Goal: Task Accomplishment & Management: Use online tool/utility

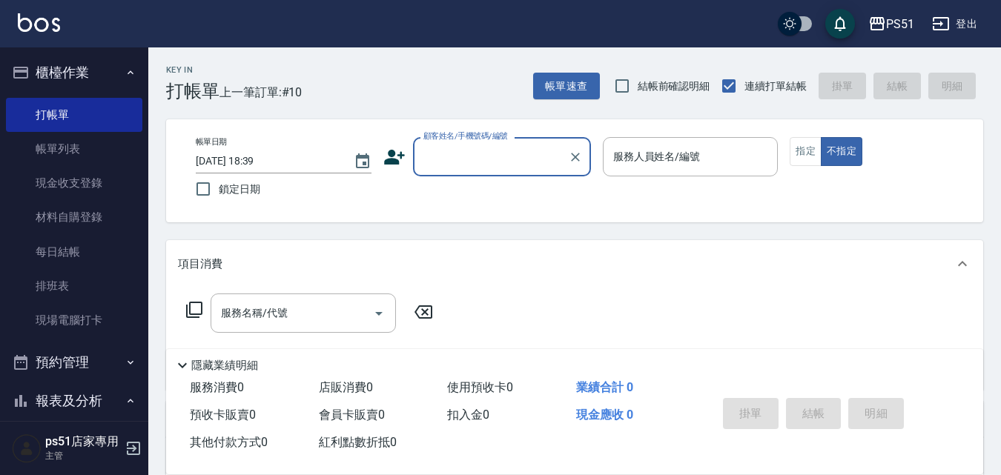
click at [507, 144] on input "顧客姓名/手機號碼/編號" at bounding box center [491, 157] width 142 height 26
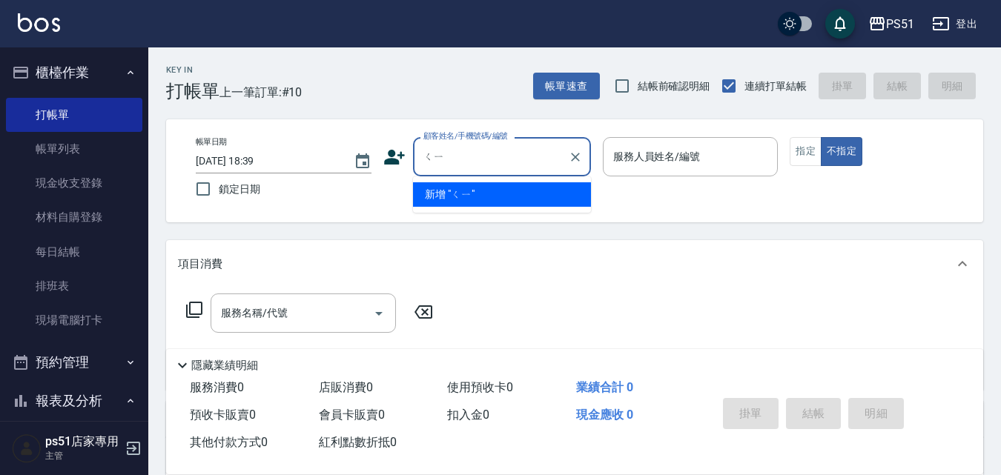
type input "氣"
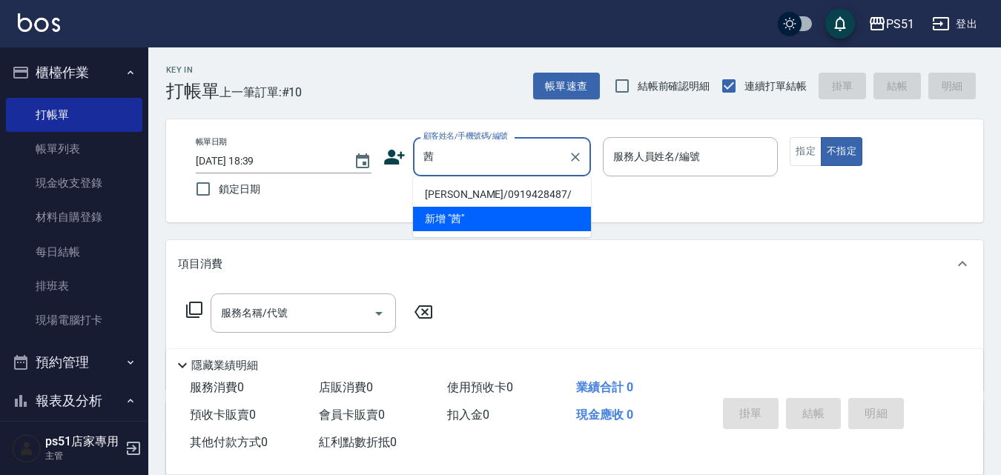
click at [483, 197] on li "[PERSON_NAME]/0919428487/" at bounding box center [502, 194] width 178 height 24
type input "[PERSON_NAME]/0919428487/"
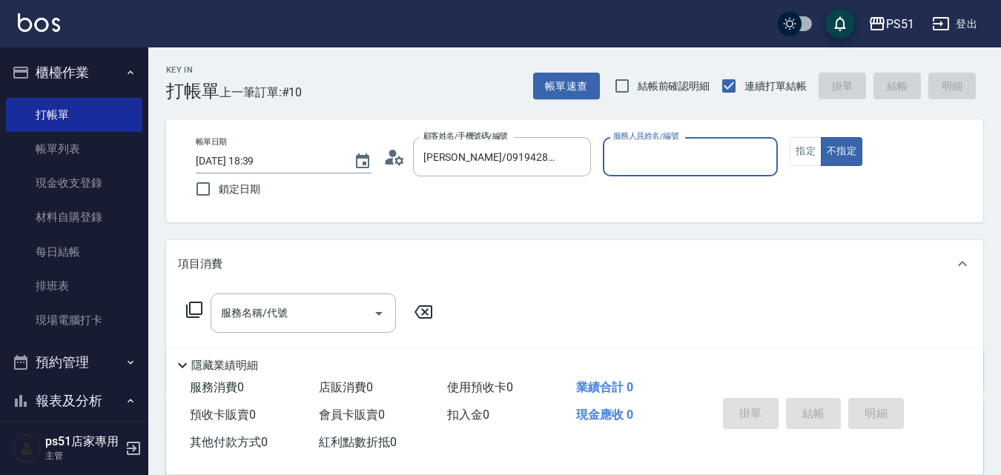
type input "Bella-4"
click at [291, 316] on input "服務名稱/代號" at bounding box center [292, 313] width 150 height 26
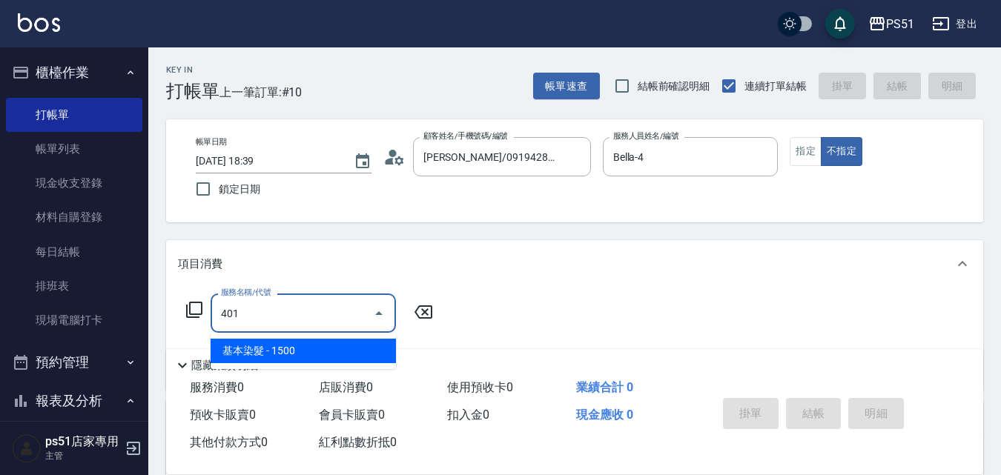
click at [316, 349] on span "基本染髮 - 1500" at bounding box center [303, 351] width 185 height 24
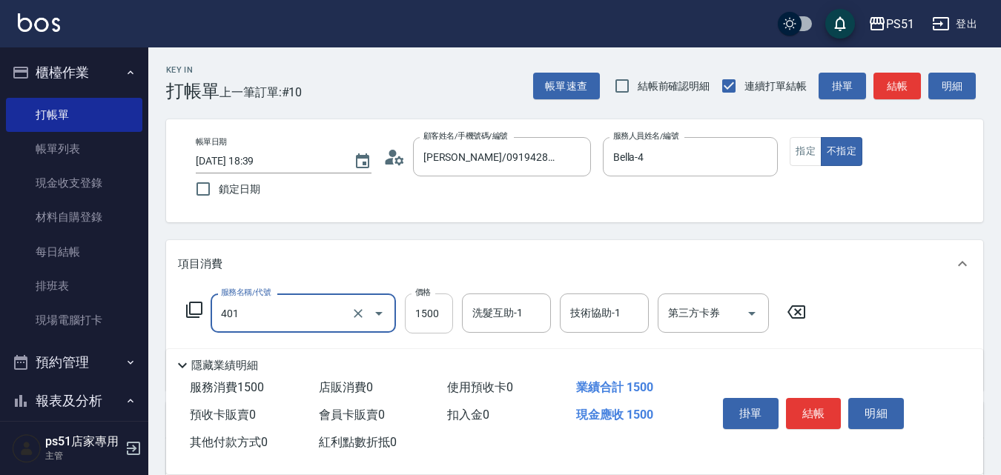
click at [423, 312] on input "1500" at bounding box center [429, 314] width 48 height 40
type input "基本染髮(401)"
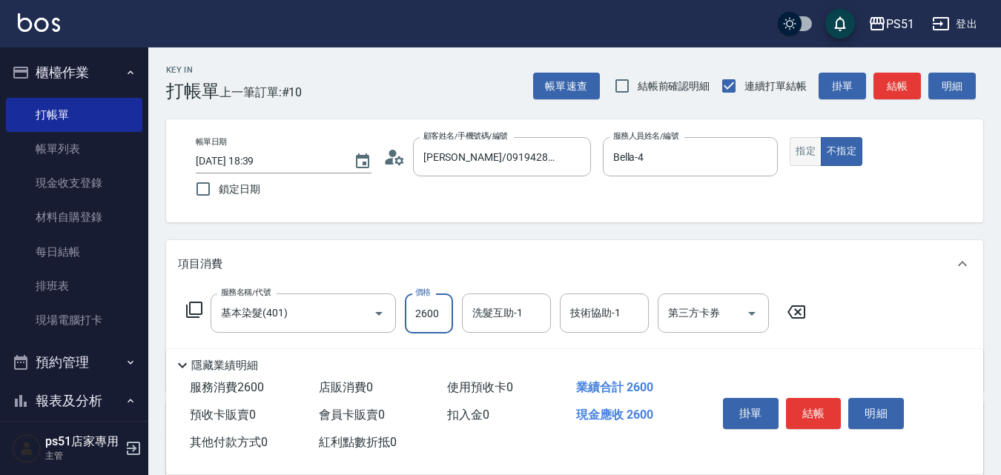
type input "2600"
click at [811, 144] on button "指定" at bounding box center [806, 151] width 32 height 29
click at [897, 93] on button "結帳" at bounding box center [897, 86] width 47 height 27
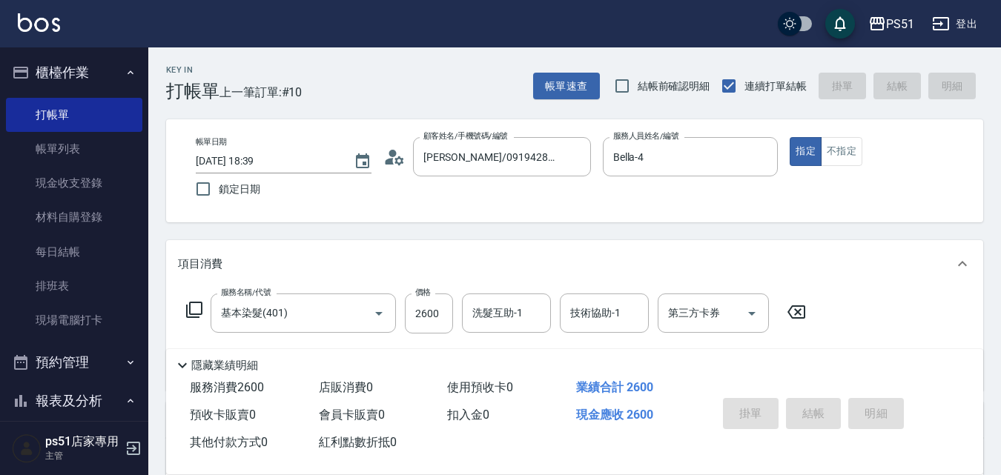
type input "[DATE] 18:45"
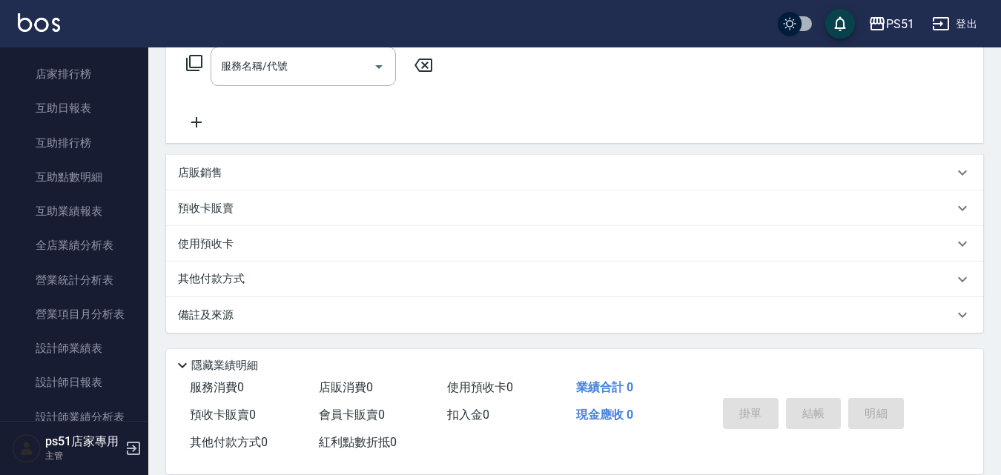
scroll to position [519, 0]
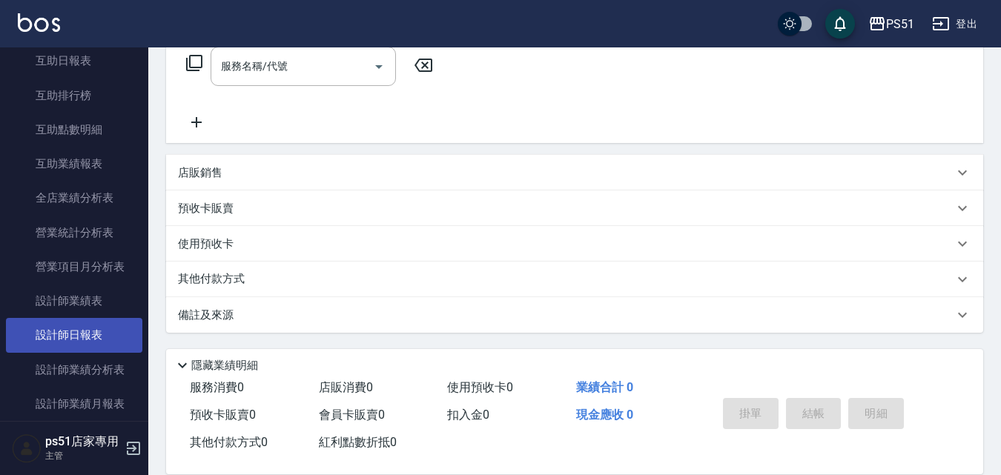
click at [56, 342] on link "設計師日報表" at bounding box center [74, 335] width 136 height 34
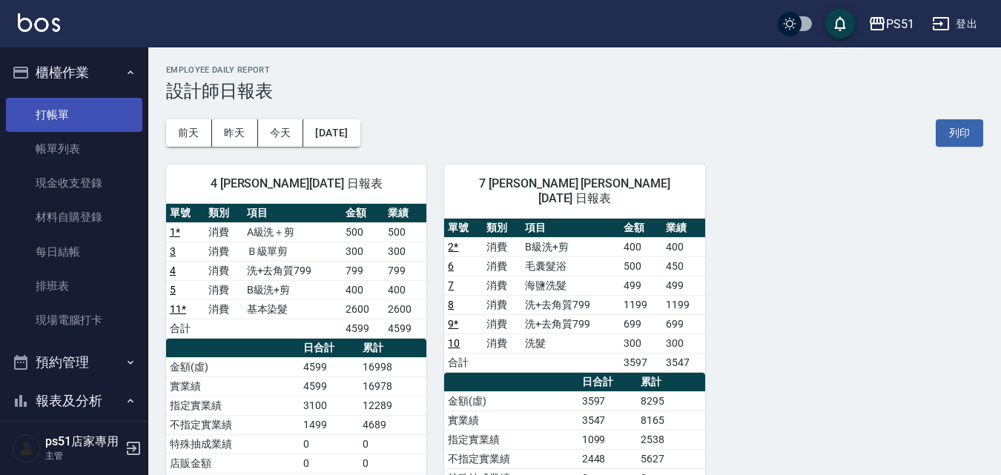
click at [99, 116] on link "打帳單" at bounding box center [74, 115] width 136 height 34
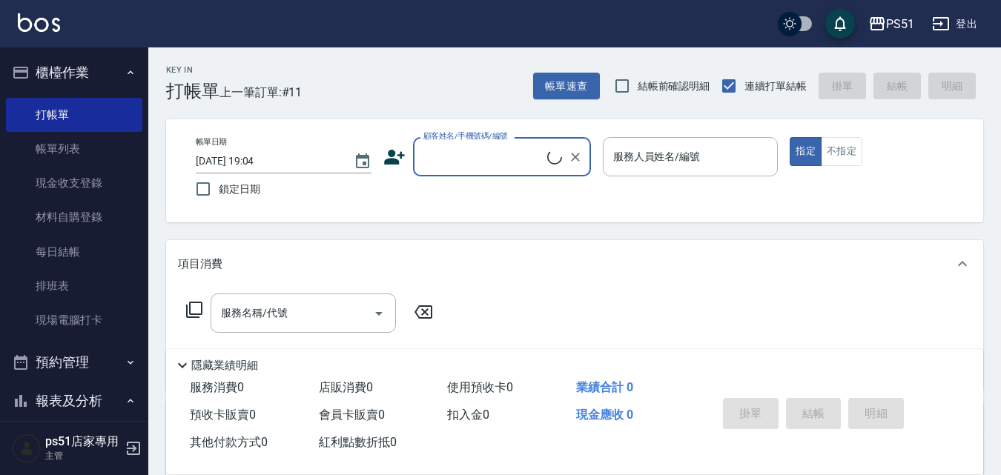
click at [465, 153] on input "顧客姓名/手機號碼/編號" at bounding box center [484, 157] width 128 height 26
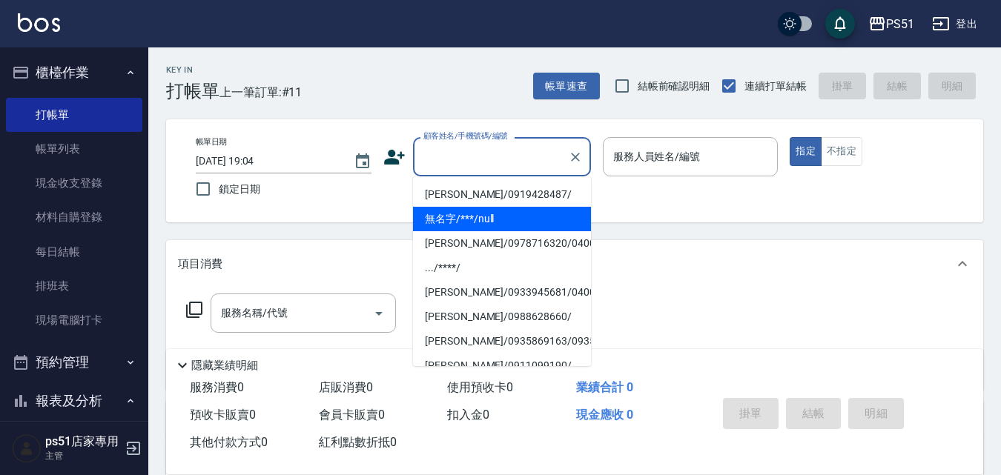
click at [494, 217] on li "無名字/***/null" at bounding box center [502, 219] width 178 height 24
type input "無名字/***/null"
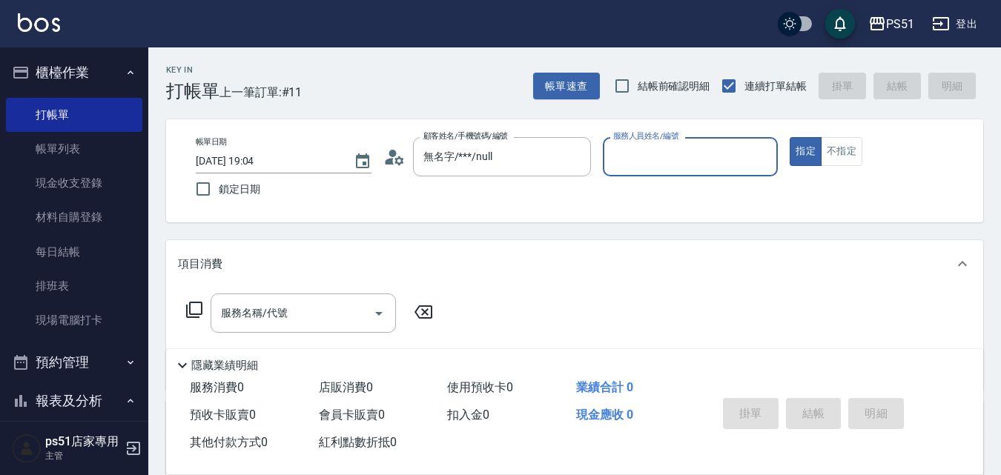
click at [656, 159] on input "服務人員姓名/編號" at bounding box center [691, 157] width 162 height 26
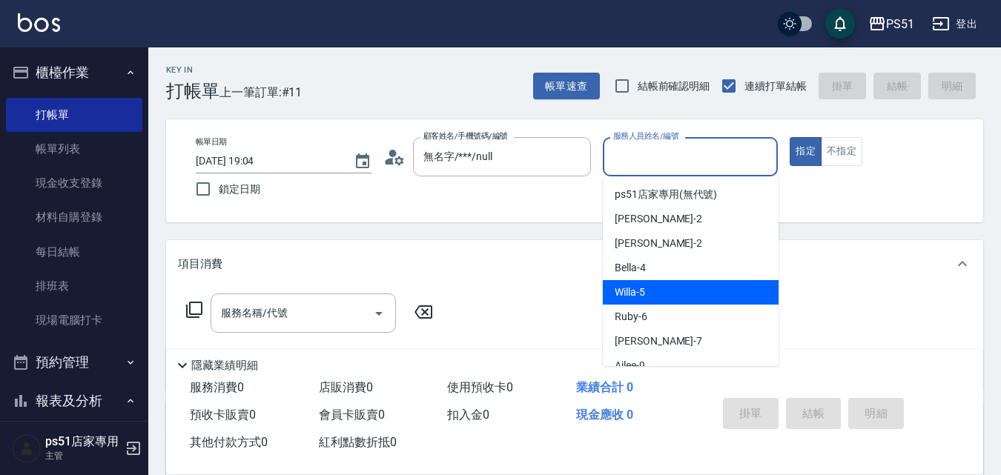
click at [631, 271] on span "Bella -4" at bounding box center [630, 268] width 31 height 16
type input "Bella-4"
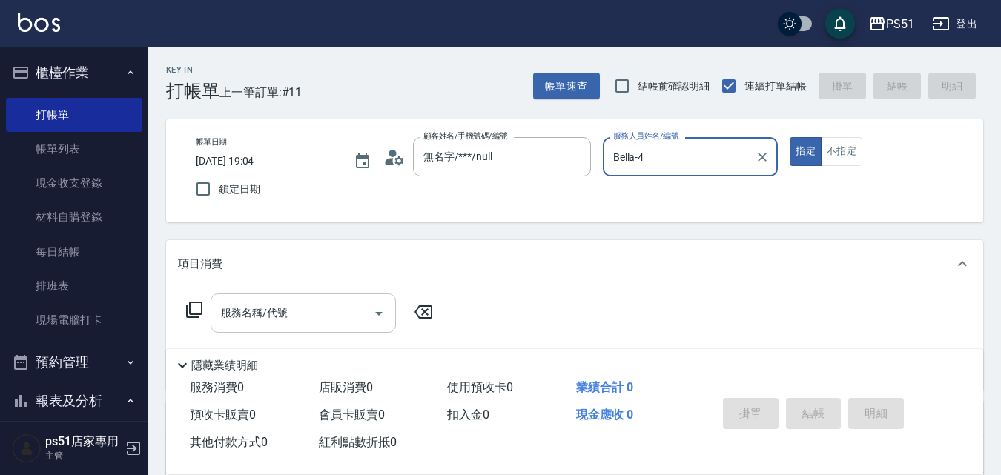
click at [352, 317] on input "服務名稱/代號" at bounding box center [292, 313] width 150 height 26
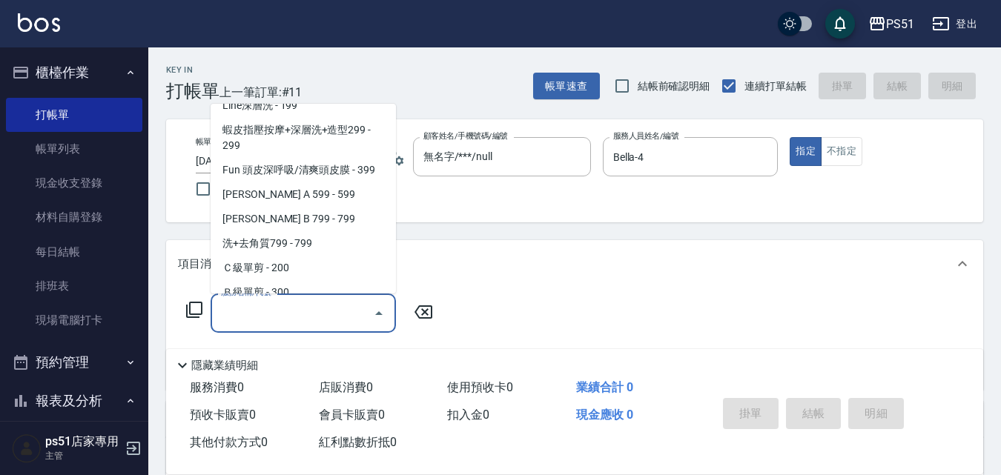
scroll to position [346, 0]
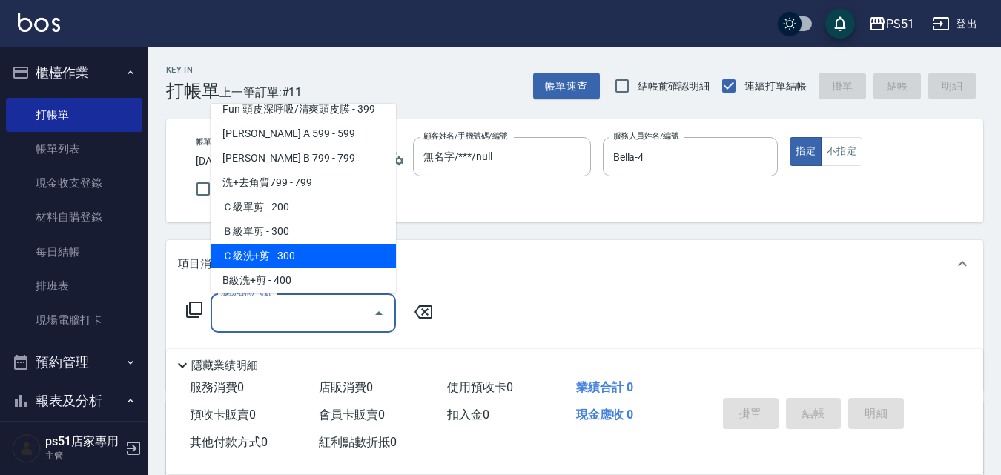
click at [294, 254] on span "Ｃ級洗+剪 - 300" at bounding box center [303, 256] width 185 height 24
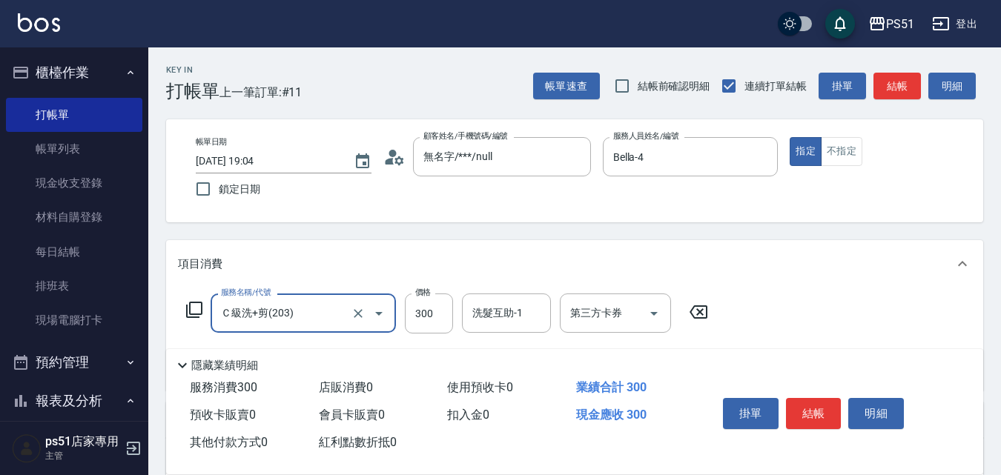
click at [288, 314] on input "Ｃ級洗+剪(203)" at bounding box center [282, 313] width 131 height 26
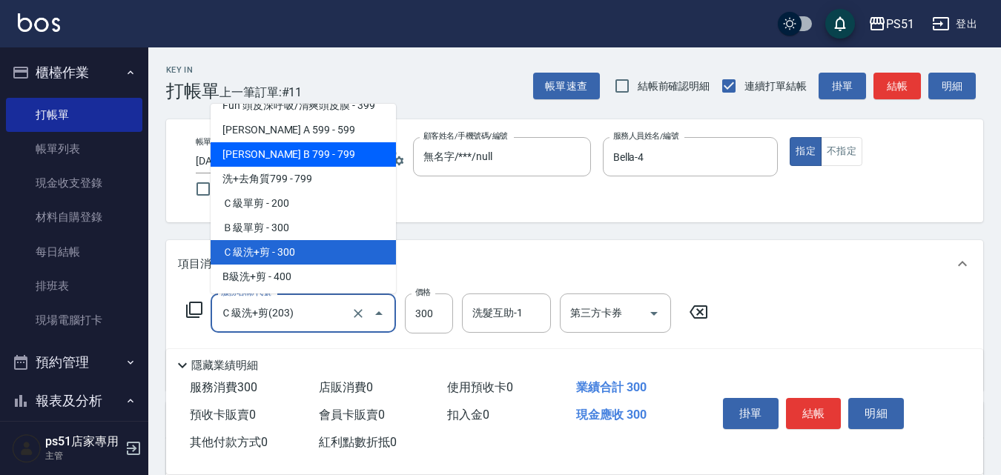
scroll to position [321, 0]
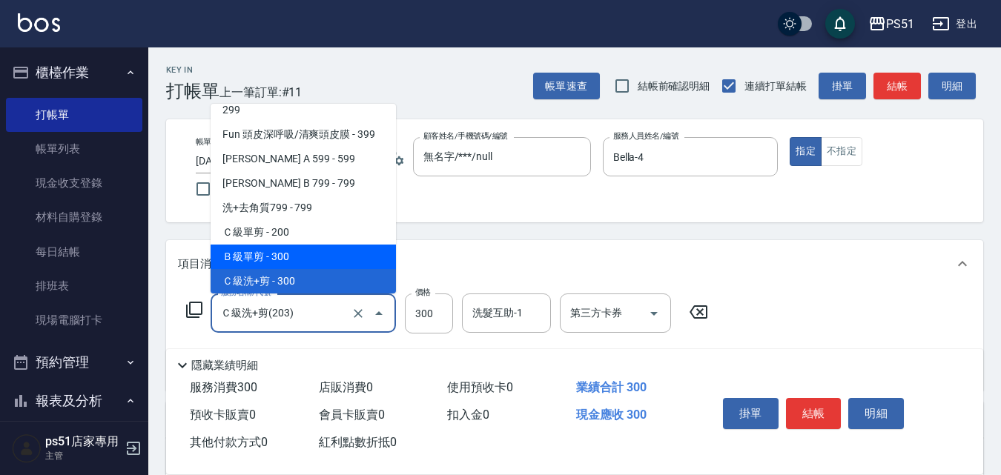
click at [297, 254] on span "Ｂ級單剪 - 300" at bounding box center [303, 257] width 185 height 24
type input "Ｂ級單剪(202)"
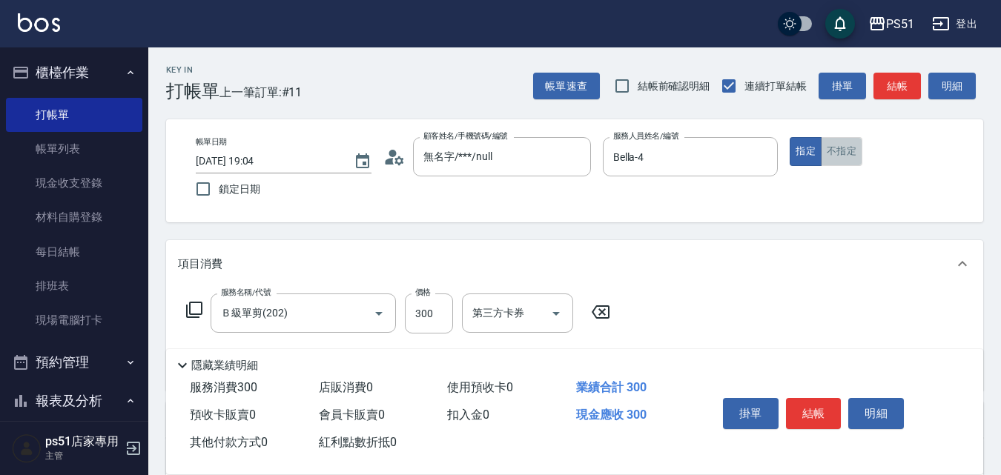
drag, startPoint x: 843, startPoint y: 141, endPoint x: 893, endPoint y: 113, distance: 57.8
click at [843, 140] on button "不指定" at bounding box center [842, 151] width 42 height 29
click at [903, 88] on button "結帳" at bounding box center [897, 86] width 47 height 27
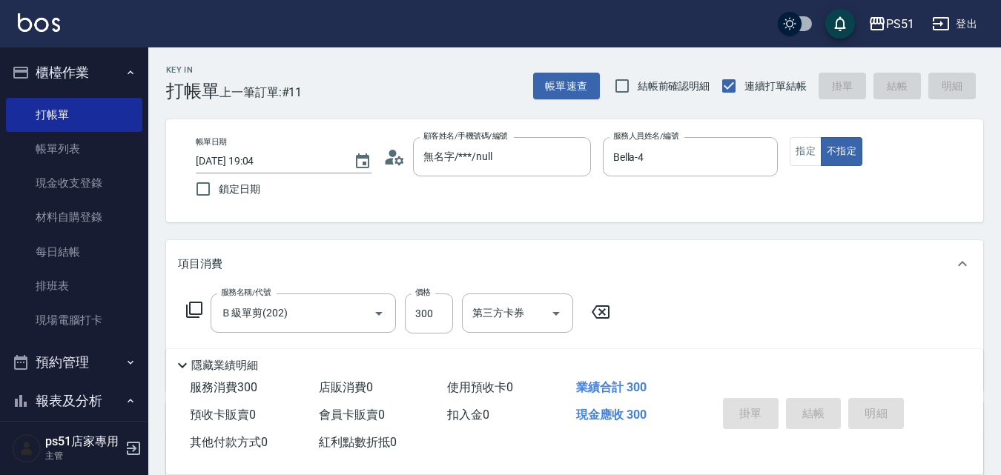
type input "[DATE] 19:05"
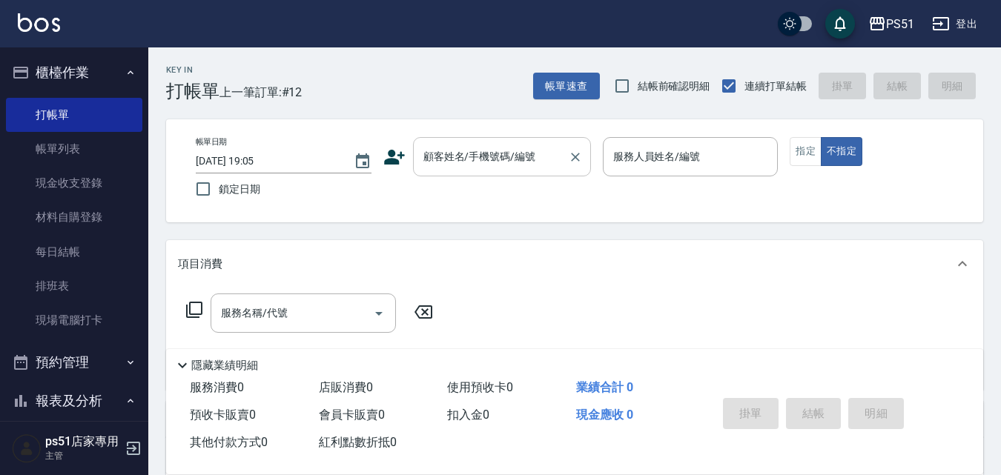
click at [536, 171] on div "顧客姓名/手機號碼/編號" at bounding box center [502, 156] width 178 height 39
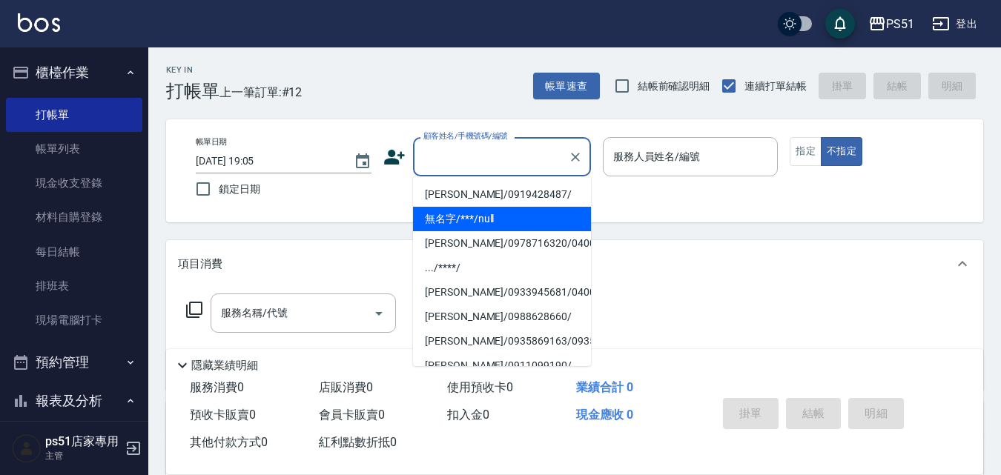
click at [538, 209] on li "無名字/***/null" at bounding box center [502, 219] width 178 height 24
type input "無名字/***/null"
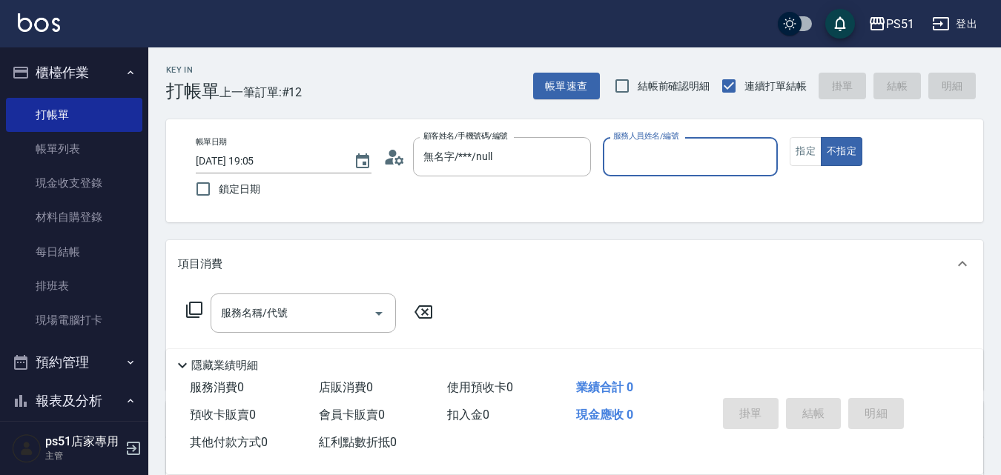
click at [653, 154] on input "服務人員姓名/編號" at bounding box center [691, 157] width 162 height 26
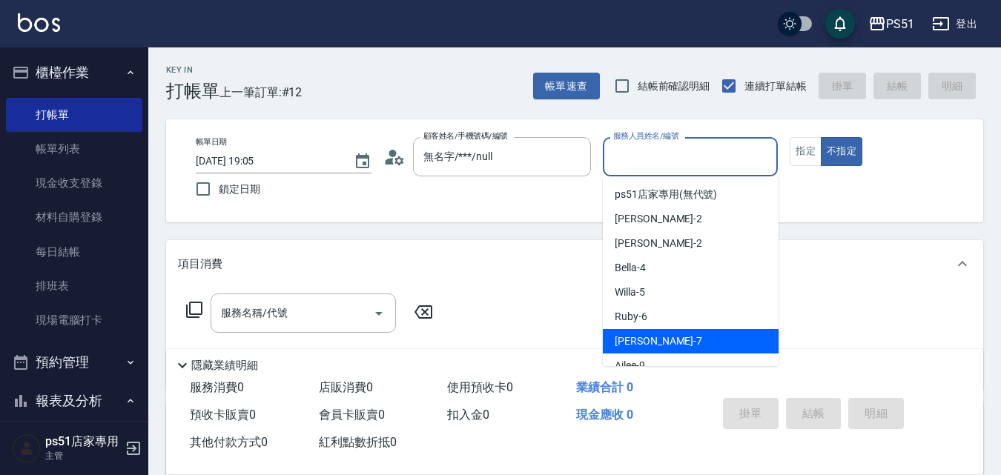
click at [629, 336] on span "[PERSON_NAME] -7" at bounding box center [659, 342] width 88 height 16
type input "[PERSON_NAME]-7"
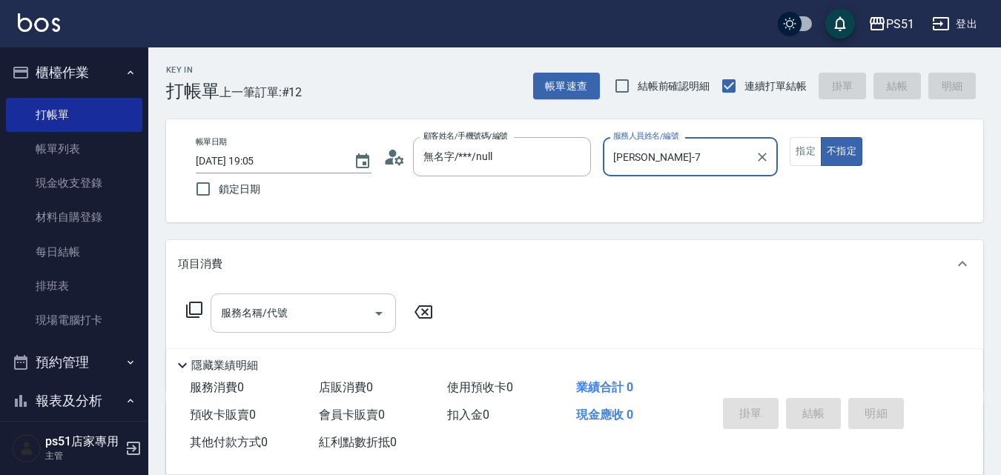
click at [317, 318] on input "服務名稱/代號" at bounding box center [292, 313] width 150 height 26
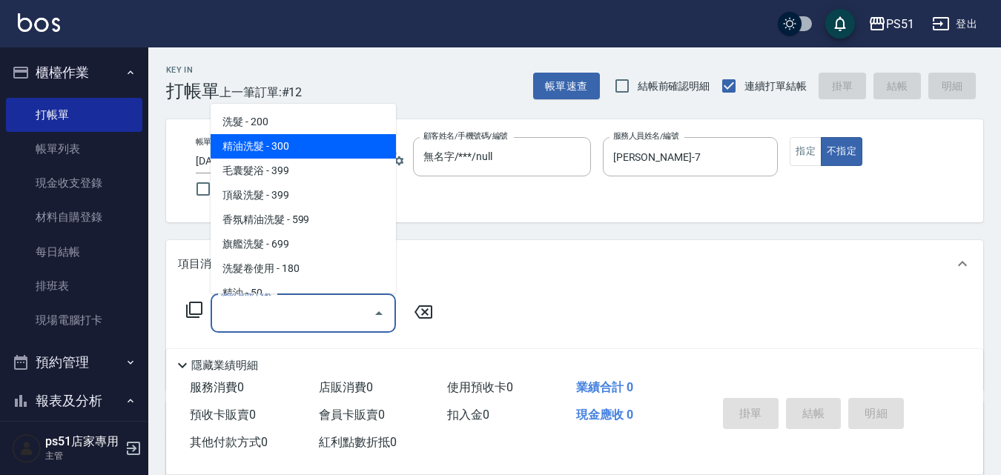
click at [307, 140] on span "精油洗髮 - 300" at bounding box center [303, 146] width 185 height 24
type input "精油洗髮(102)"
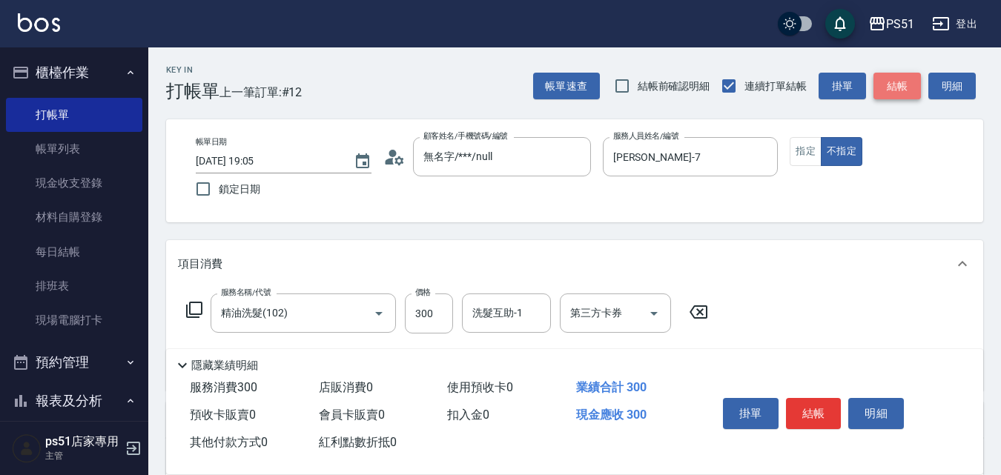
click at [895, 79] on button "結帳" at bounding box center [897, 86] width 47 height 27
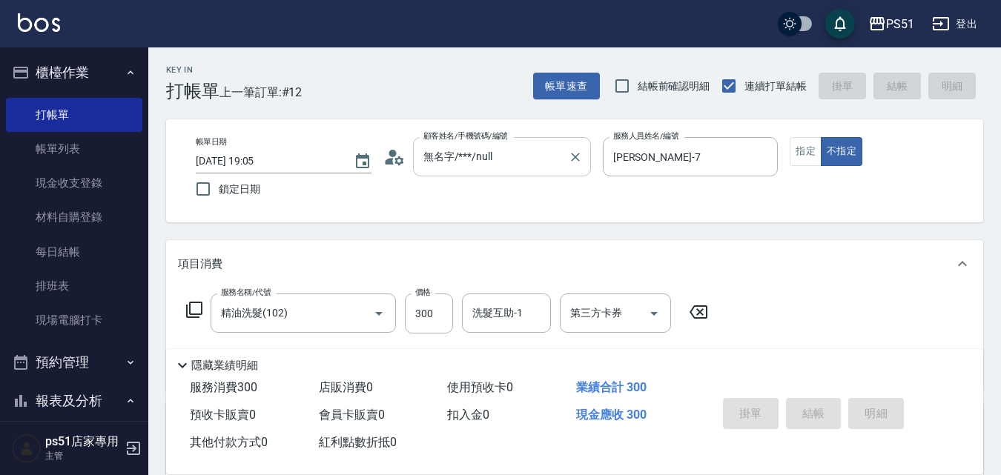
type input "[DATE] 20:01"
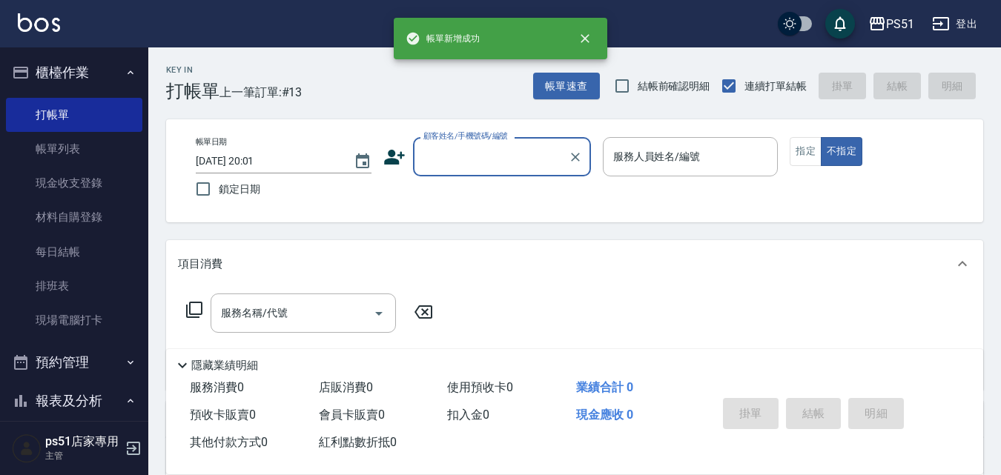
click at [459, 160] on input "顧客姓名/手機號碼/編號" at bounding box center [491, 157] width 142 height 26
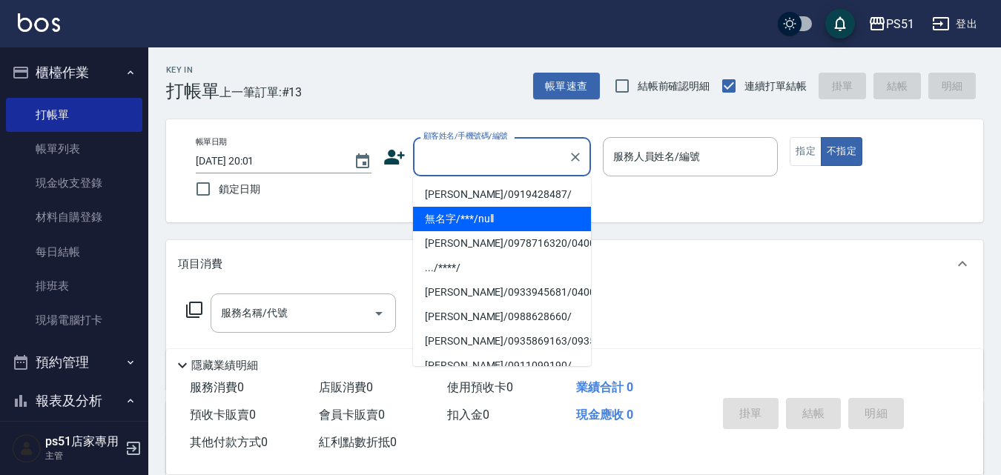
click at [469, 220] on li "無名字/***/null" at bounding box center [502, 219] width 178 height 24
type input "無名字/***/null"
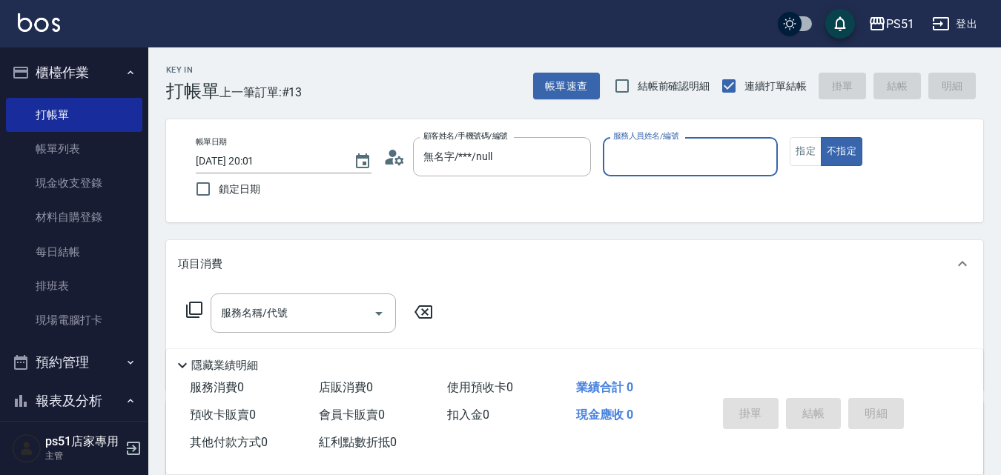
click at [652, 152] on input "服務人員姓名/編號" at bounding box center [691, 157] width 162 height 26
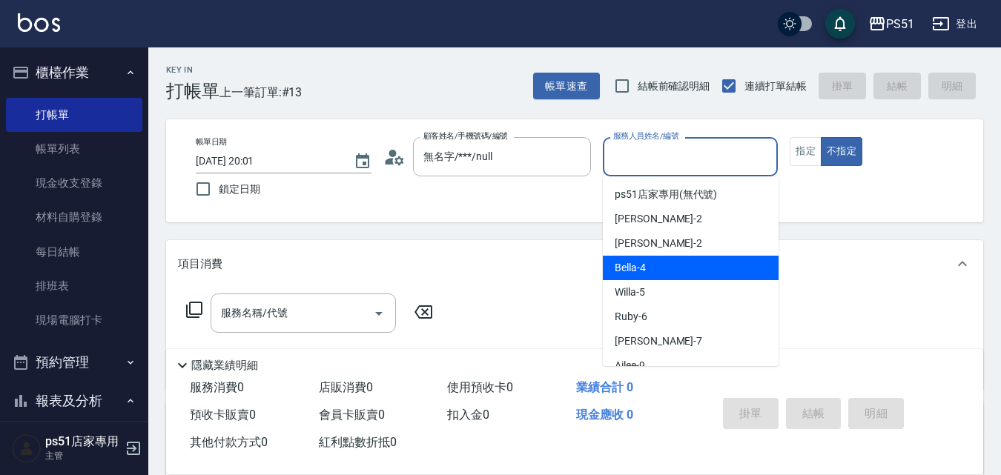
click at [652, 274] on div "Bella -4" at bounding box center [691, 268] width 176 height 24
type input "Bella-4"
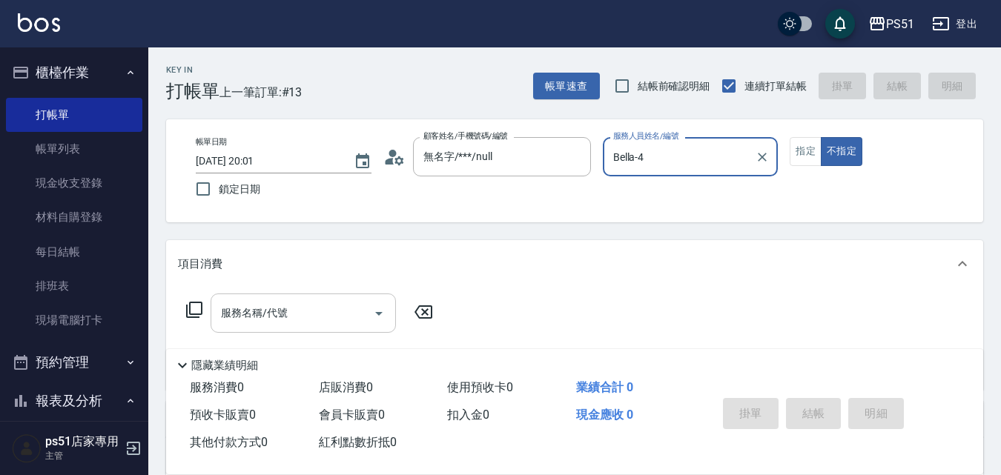
click at [277, 310] on div "服務名稱/代號 服務名稱/代號" at bounding box center [303, 313] width 185 height 39
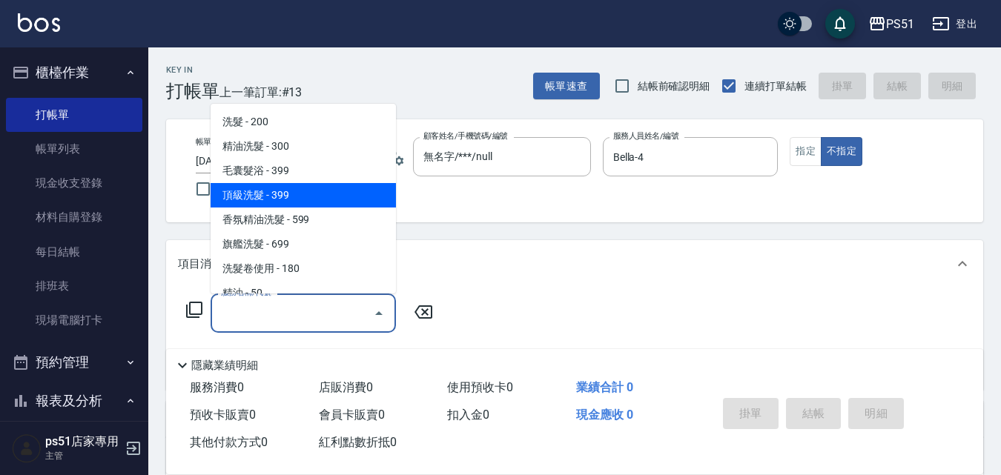
click at [294, 188] on span "頂級洗髮 - 399" at bounding box center [303, 195] width 185 height 24
type input "頂級洗髮(104)"
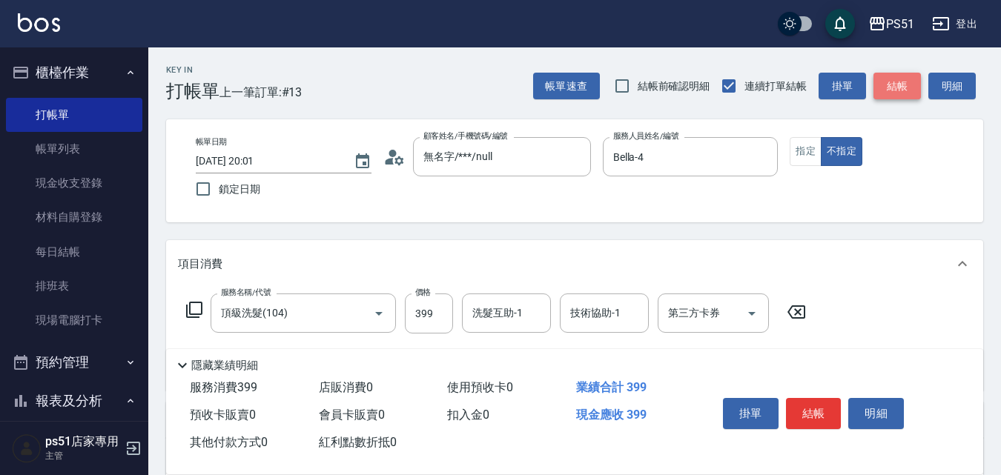
click at [906, 77] on button "結帳" at bounding box center [897, 86] width 47 height 27
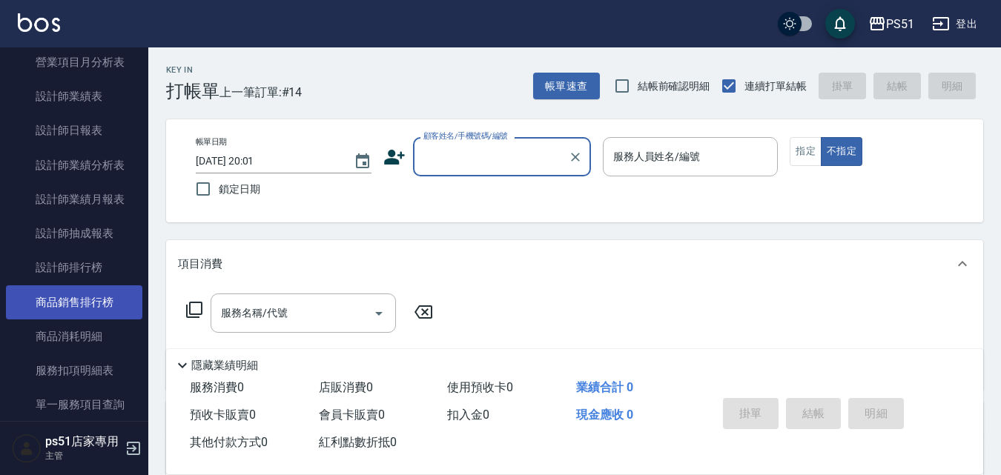
scroll to position [692, 0]
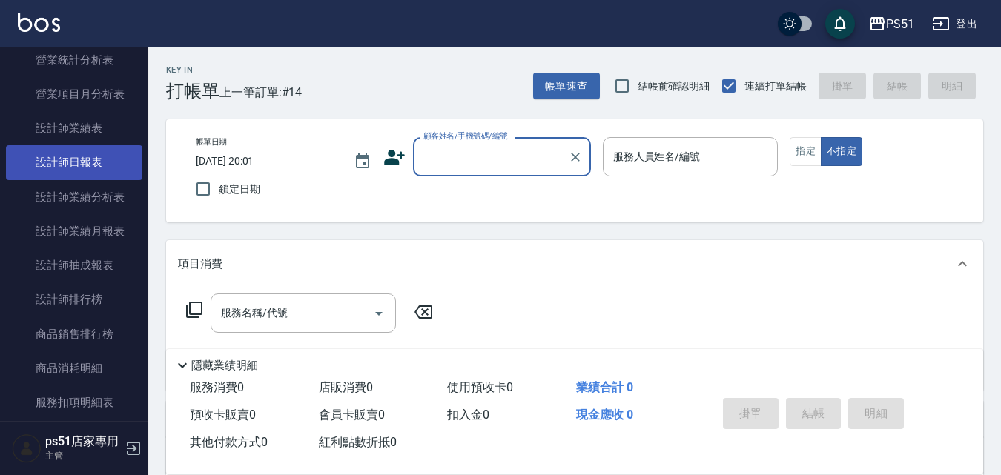
click at [105, 159] on link "設計師日報表" at bounding box center [74, 162] width 136 height 34
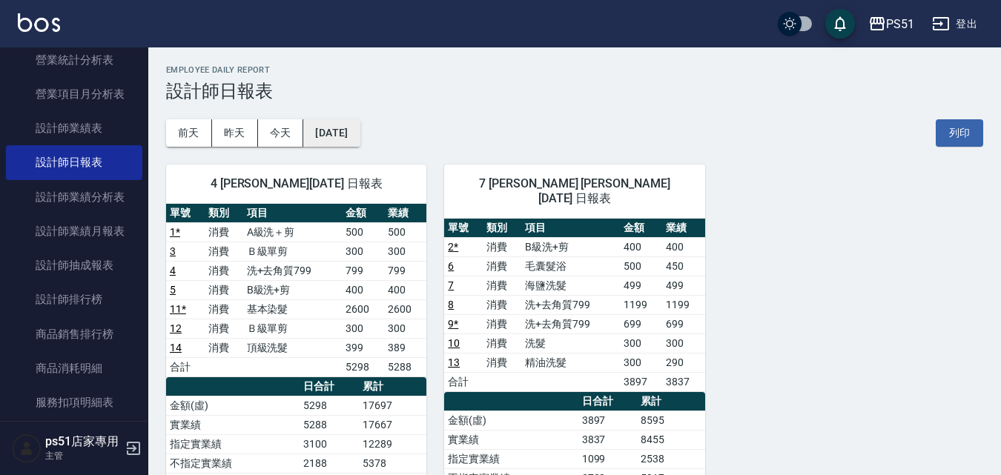
click at [346, 140] on button "[DATE]" at bounding box center [331, 132] width 56 height 27
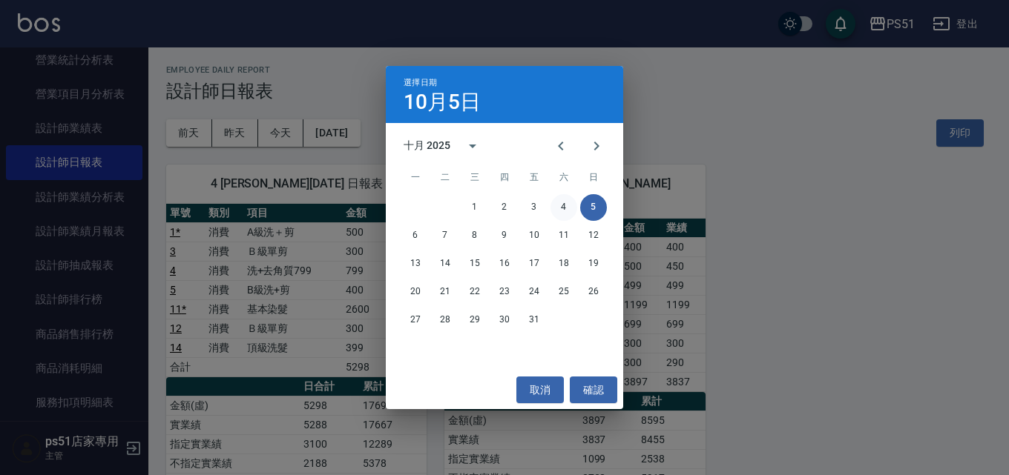
click at [561, 200] on button "4" at bounding box center [563, 207] width 27 height 27
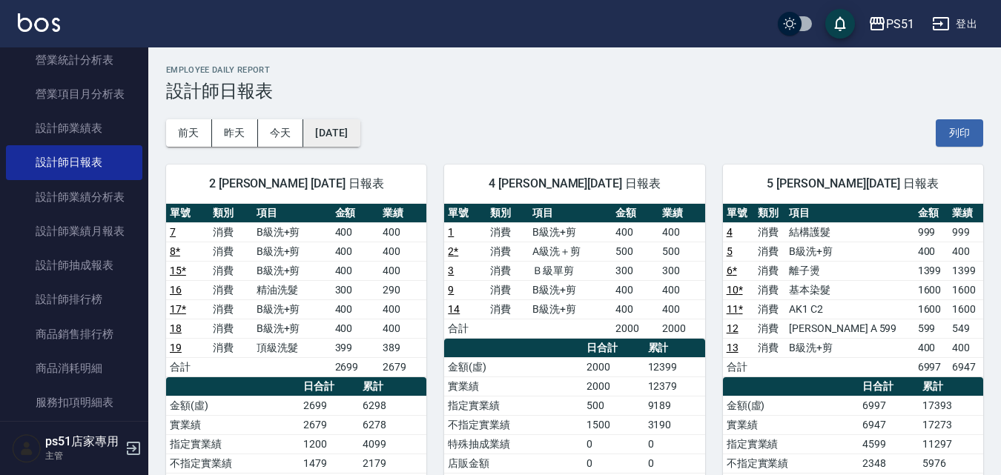
click at [359, 139] on button "[DATE]" at bounding box center [331, 132] width 56 height 27
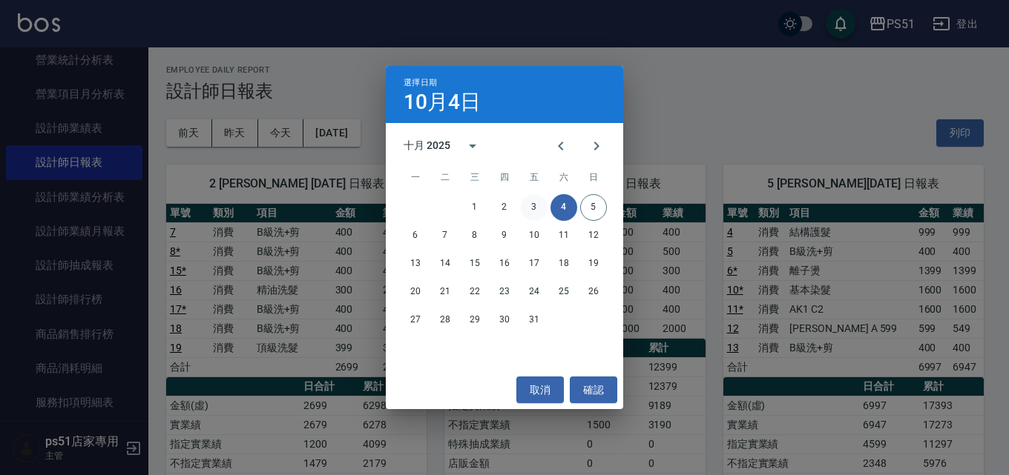
click at [533, 208] on button "3" at bounding box center [534, 207] width 27 height 27
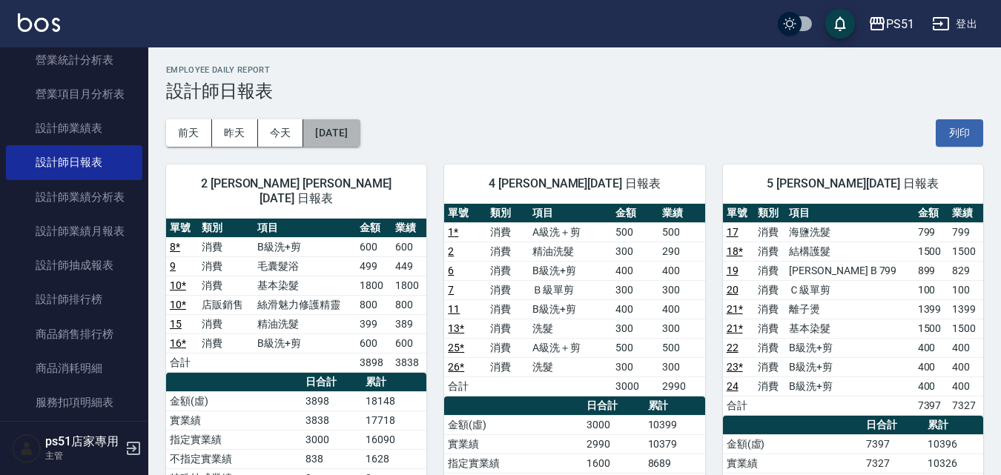
click at [317, 141] on button "[DATE]" at bounding box center [331, 132] width 56 height 27
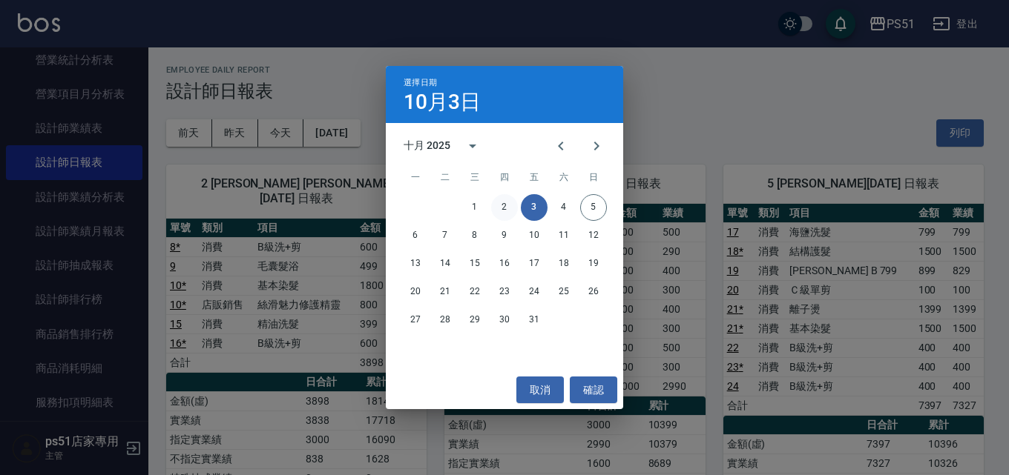
click at [510, 206] on button "2" at bounding box center [504, 207] width 27 height 27
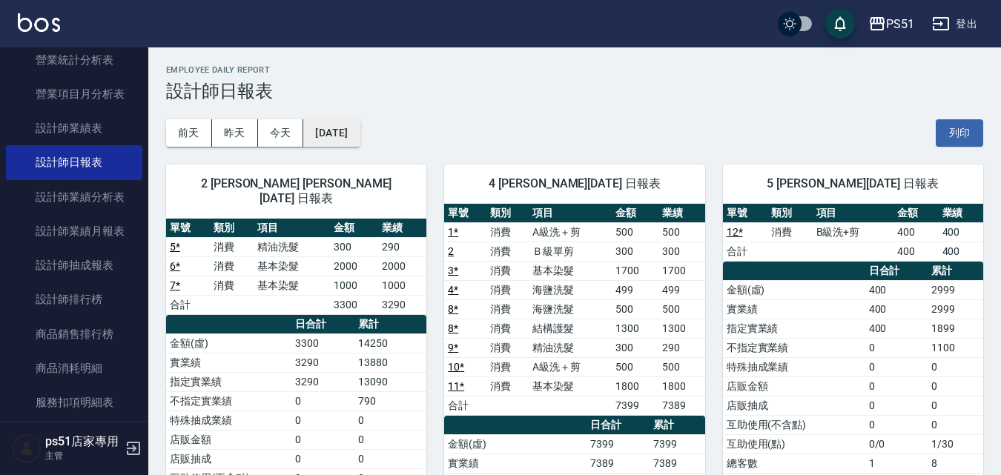
click at [345, 129] on button "[DATE]" at bounding box center [331, 132] width 56 height 27
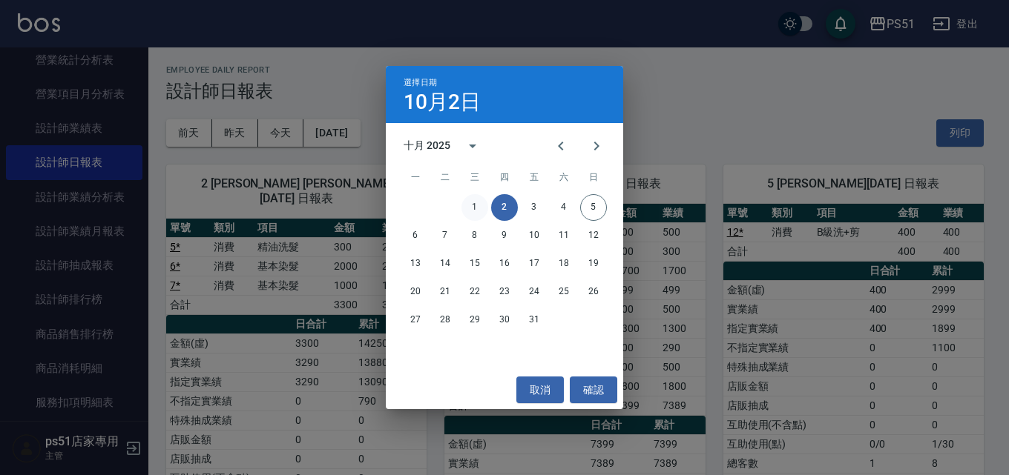
click at [467, 200] on button "1" at bounding box center [474, 207] width 27 height 27
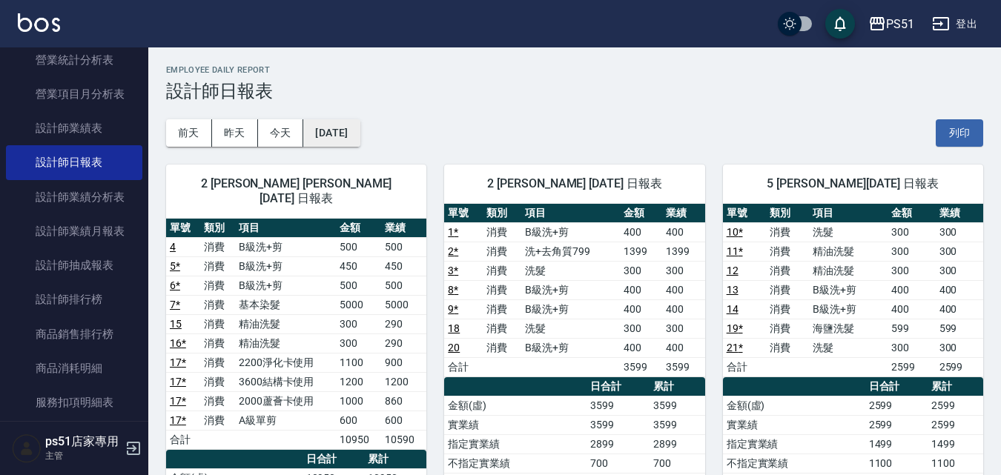
click at [338, 131] on button "[DATE]" at bounding box center [331, 132] width 56 height 27
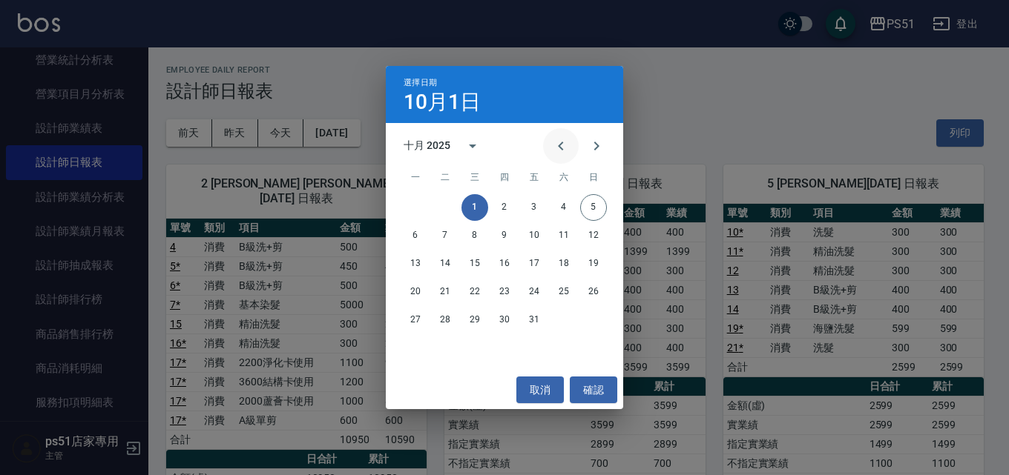
click at [560, 145] on icon "Previous month" at bounding box center [560, 146] width 5 height 9
click at [414, 343] on button "30" at bounding box center [415, 348] width 27 height 27
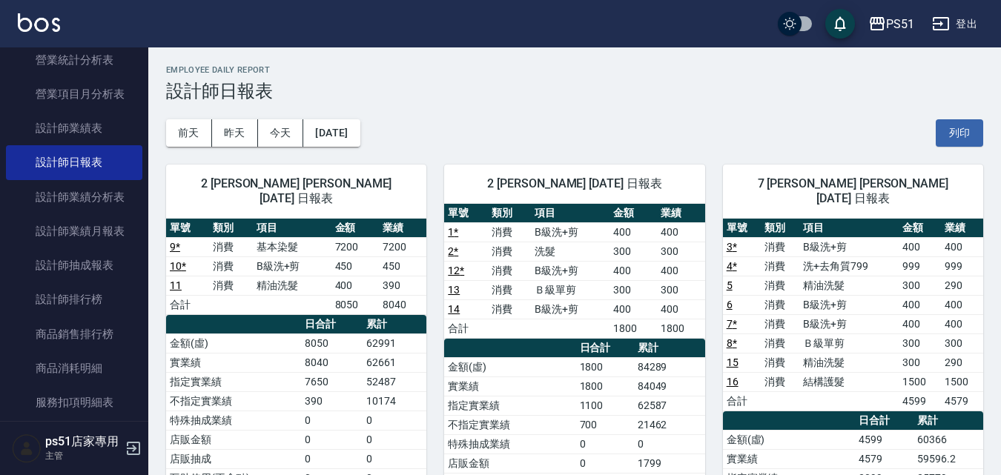
click at [332, 149] on div "2 [PERSON_NAME] [PERSON_NAME][DATE] 日報表 單號 類別 項目 金額 業績 9 * 消費 基本染髮 7200 7200 10…" at bounding box center [287, 462] width 278 height 630
click at [360, 132] on button "[DATE]" at bounding box center [331, 132] width 56 height 27
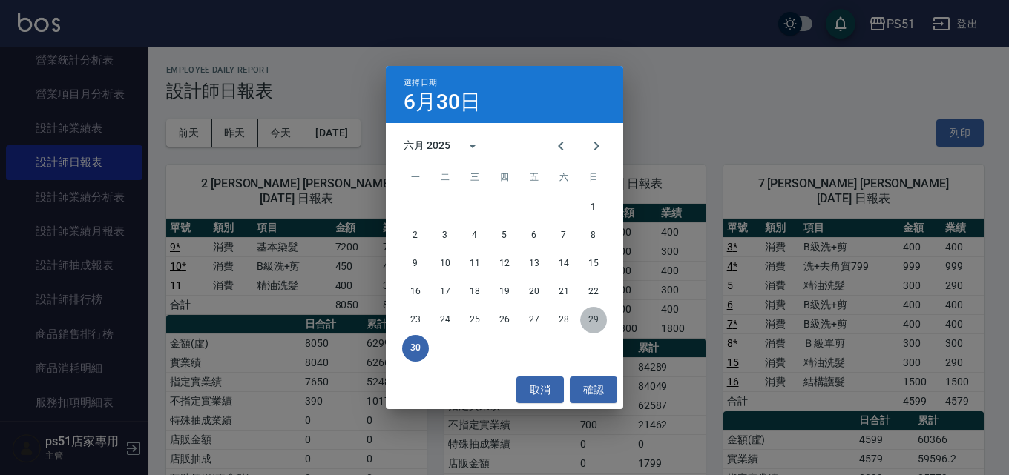
click at [587, 321] on button "29" at bounding box center [593, 320] width 27 height 27
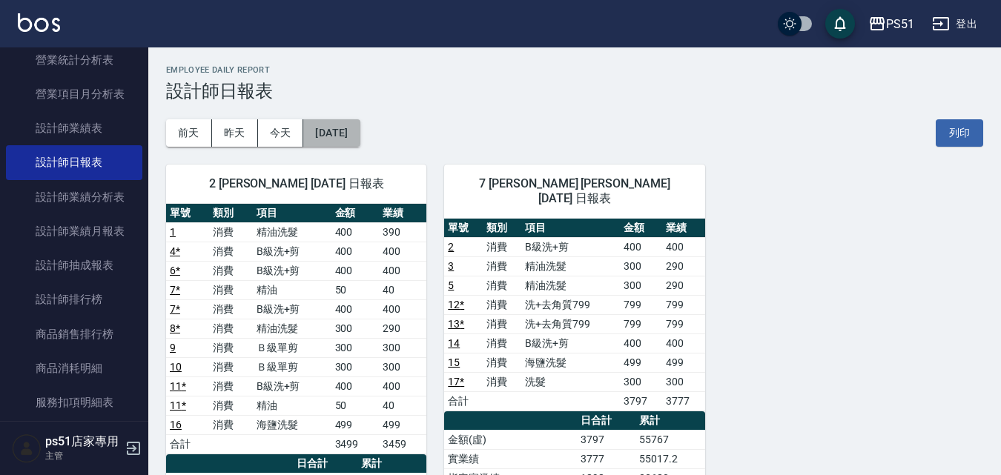
click at [360, 131] on button "[DATE]" at bounding box center [331, 132] width 56 height 27
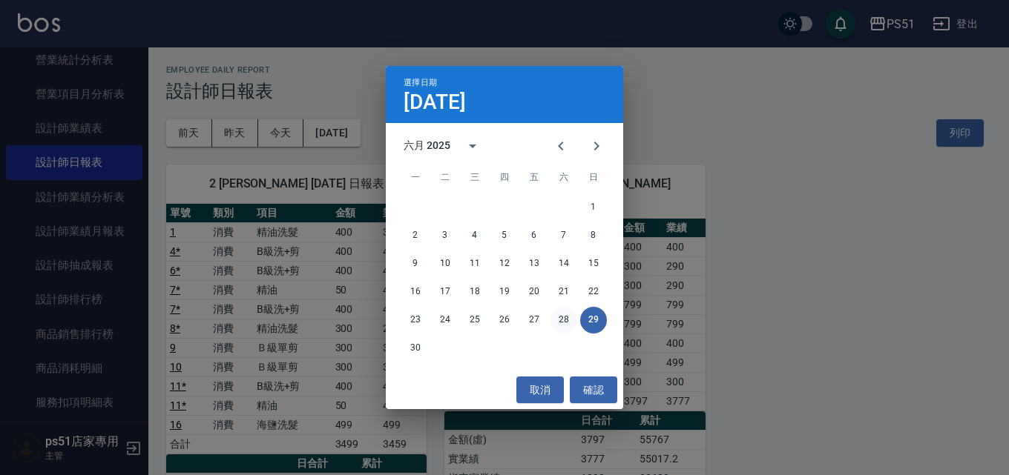
click at [553, 323] on button "28" at bounding box center [563, 320] width 27 height 27
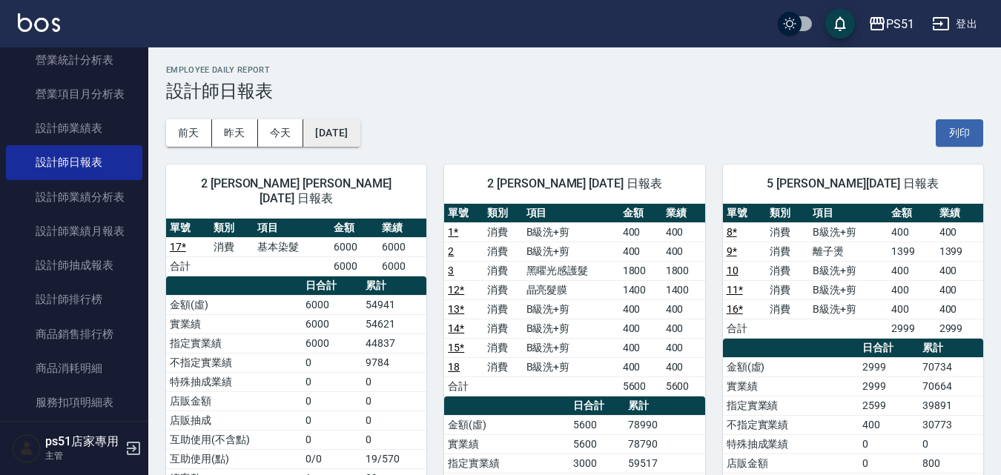
click at [347, 126] on button "[DATE]" at bounding box center [331, 132] width 56 height 27
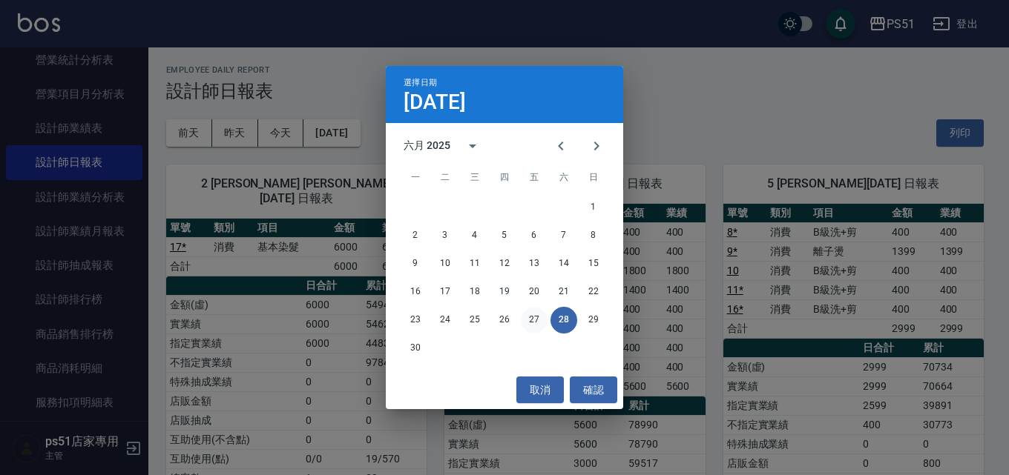
click at [539, 314] on button "27" at bounding box center [534, 320] width 27 height 27
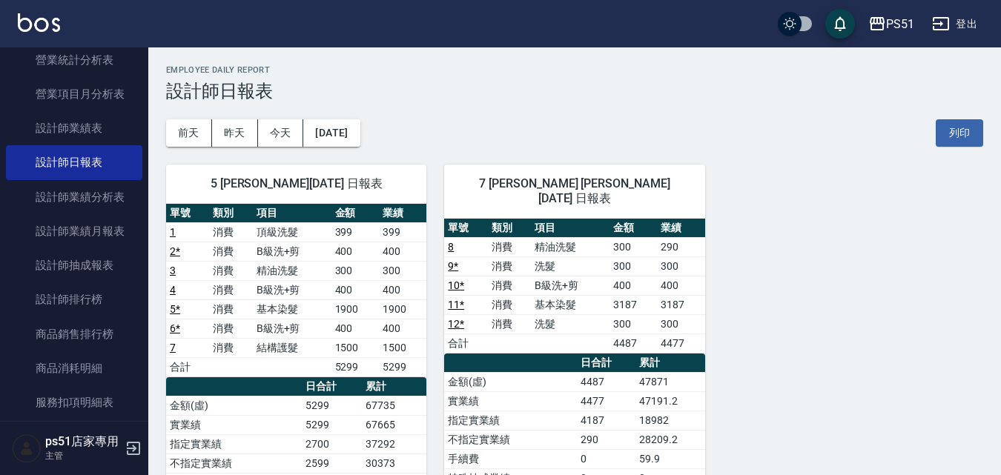
click at [173, 266] on link "3" at bounding box center [173, 271] width 6 height 12
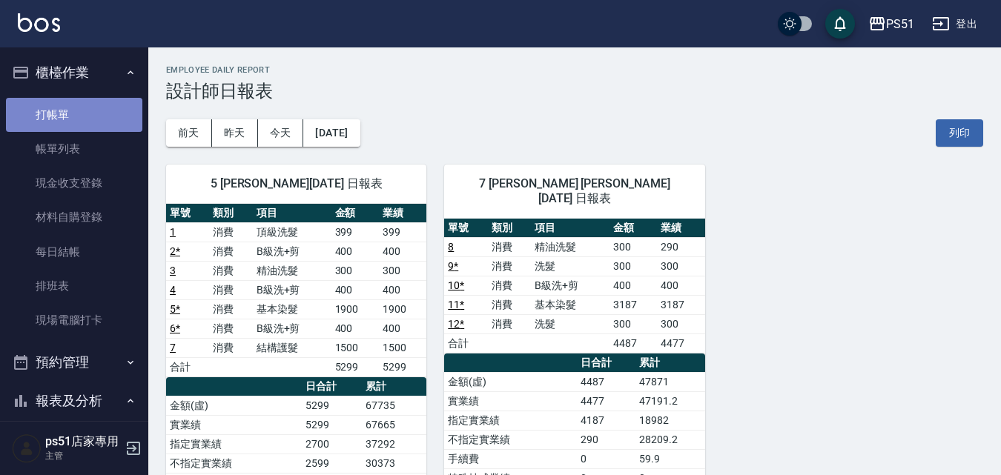
click at [85, 100] on link "打帳單" at bounding box center [74, 115] width 136 height 34
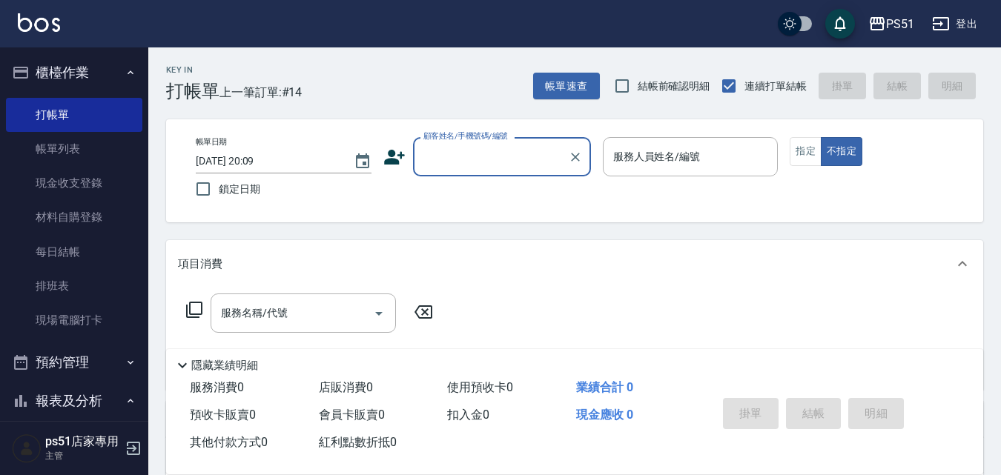
click at [476, 165] on input "顧客姓名/手機號碼/編號" at bounding box center [491, 157] width 142 height 26
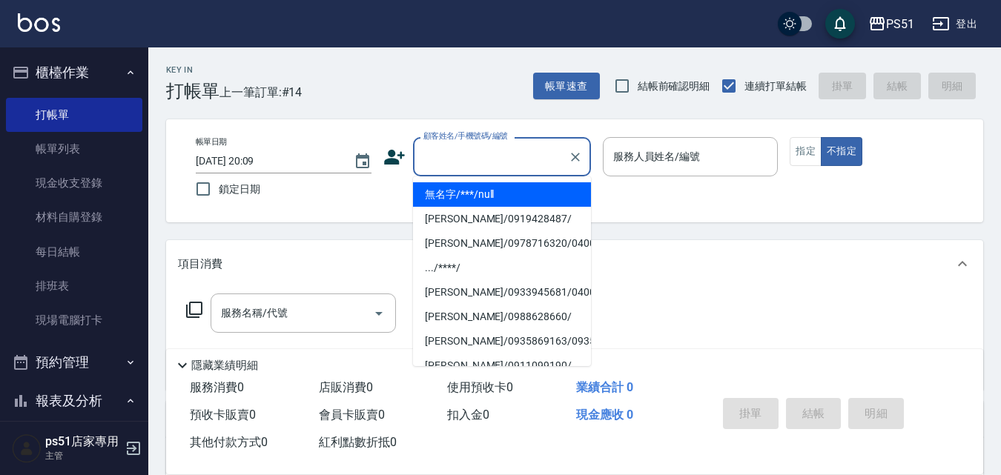
click at [470, 200] on li "無名字/***/null" at bounding box center [502, 194] width 178 height 24
type input "無名字/***/null"
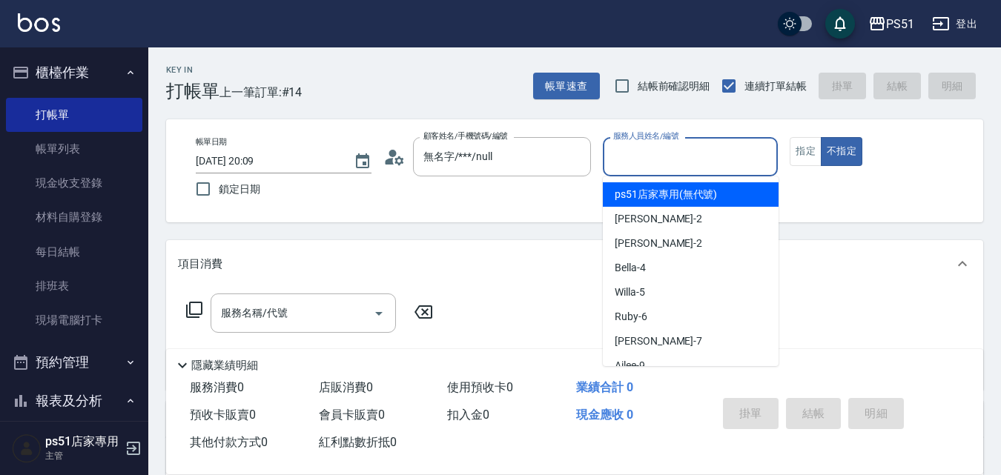
click at [628, 157] on input "服務人員姓名/編號" at bounding box center [691, 157] width 162 height 26
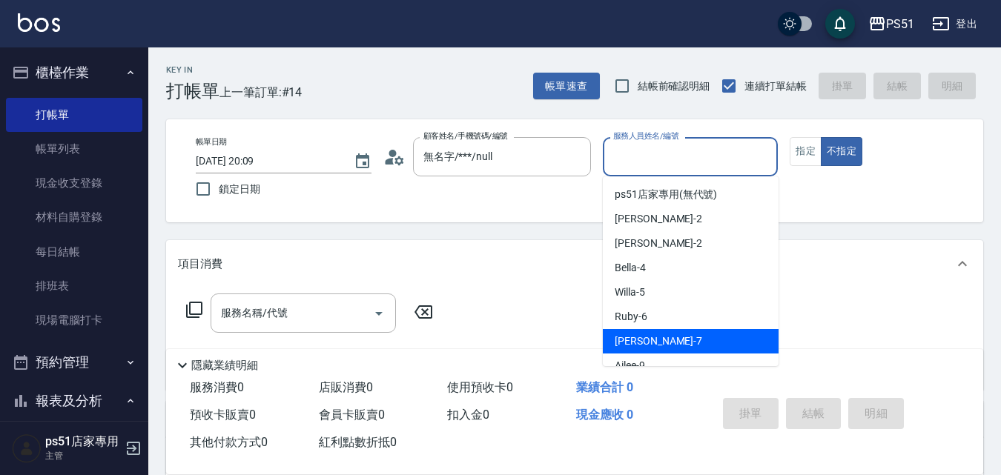
click at [625, 341] on span "[PERSON_NAME] -7" at bounding box center [659, 342] width 88 height 16
type input "[PERSON_NAME]-7"
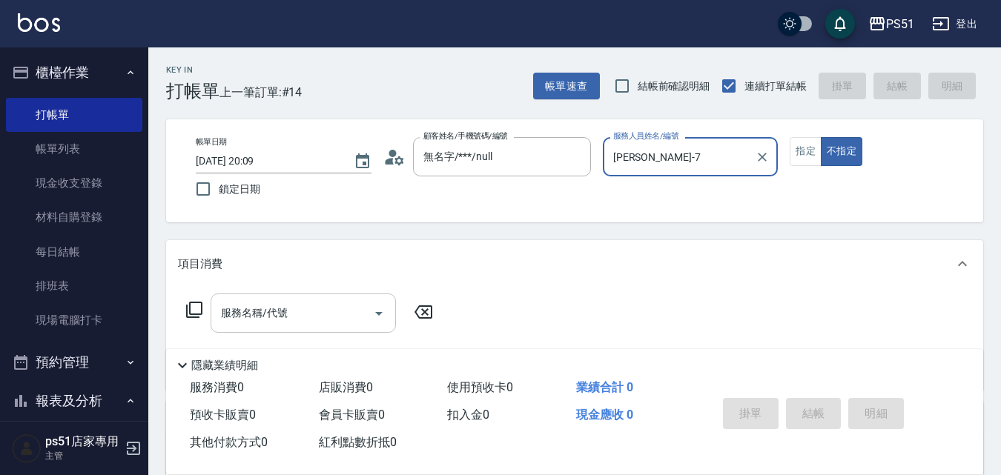
click at [337, 315] on input "服務名稱/代號" at bounding box center [292, 313] width 150 height 26
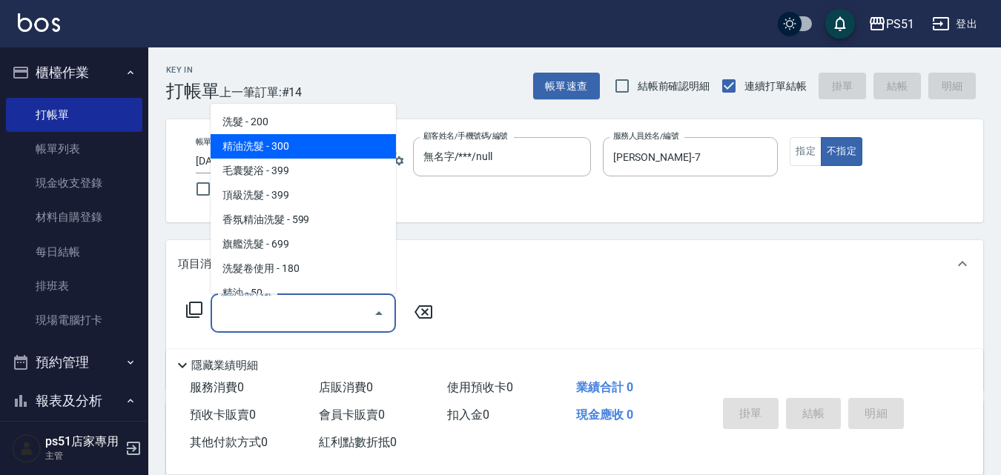
drag, startPoint x: 269, startPoint y: 136, endPoint x: 311, endPoint y: 161, distance: 48.9
click at [271, 137] on span "精油洗髮 - 300" at bounding box center [303, 146] width 185 height 24
type input "精油洗髮(102)"
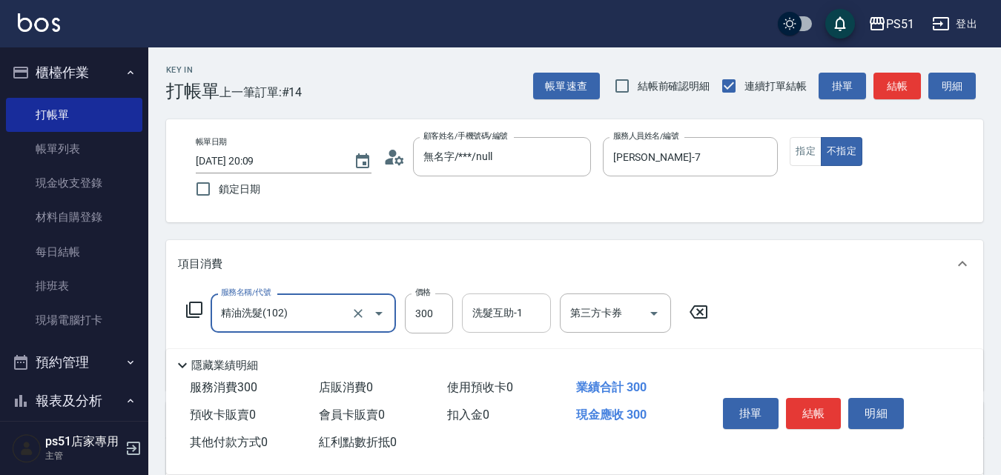
click at [507, 317] on div "洗髮互助-1 洗髮互助-1" at bounding box center [506, 313] width 89 height 39
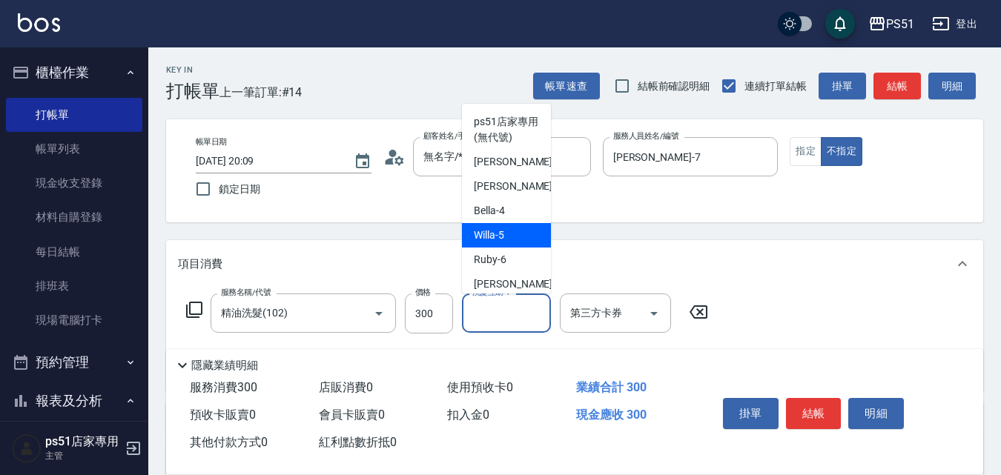
scroll to position [173, 0]
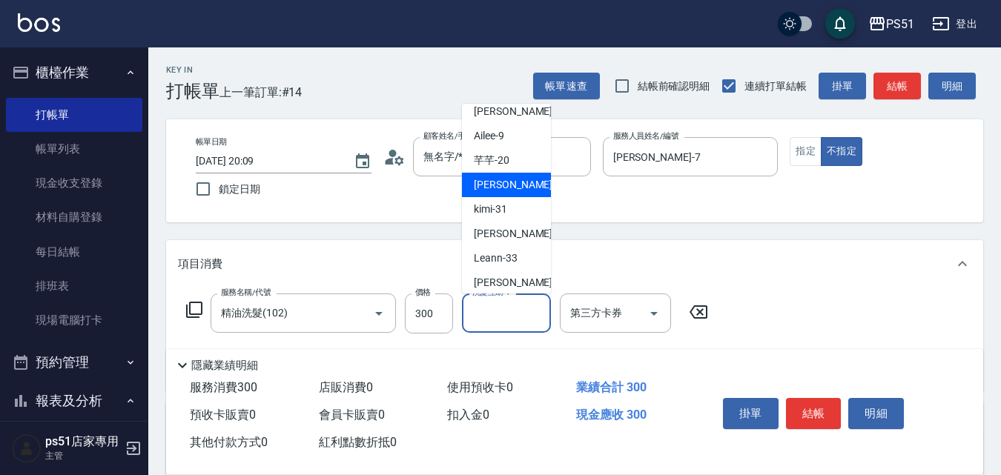
click at [514, 182] on div "[PERSON_NAME] -23" at bounding box center [506, 185] width 89 height 24
type input "[PERSON_NAME]-23"
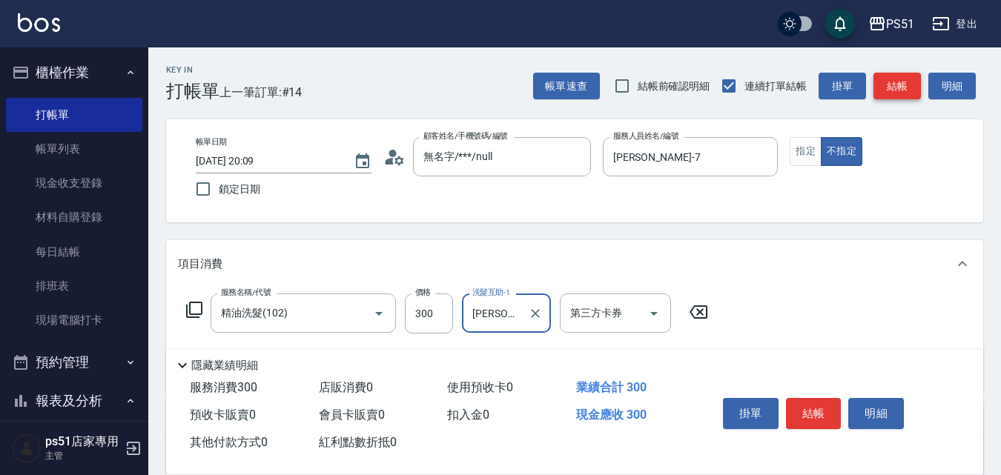
click at [906, 84] on button "結帳" at bounding box center [897, 86] width 47 height 27
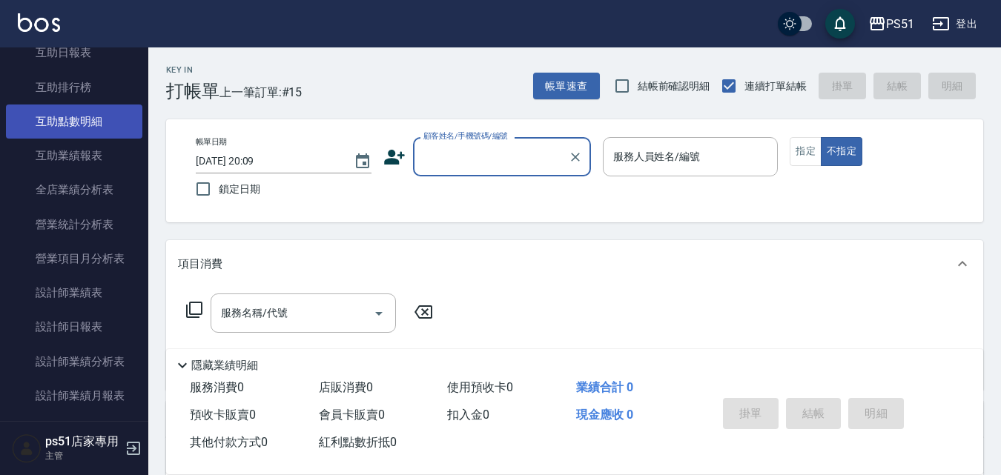
scroll to position [692, 0]
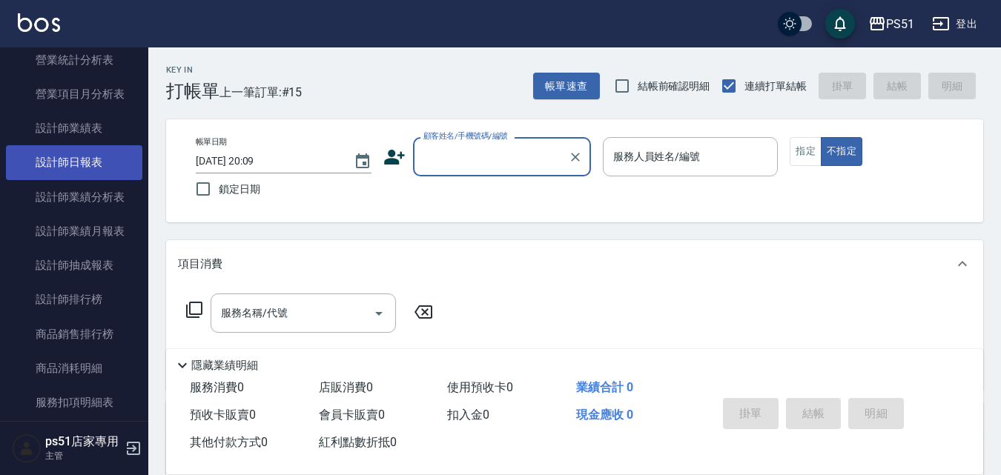
click at [105, 177] on link "設計師日報表" at bounding box center [74, 162] width 136 height 34
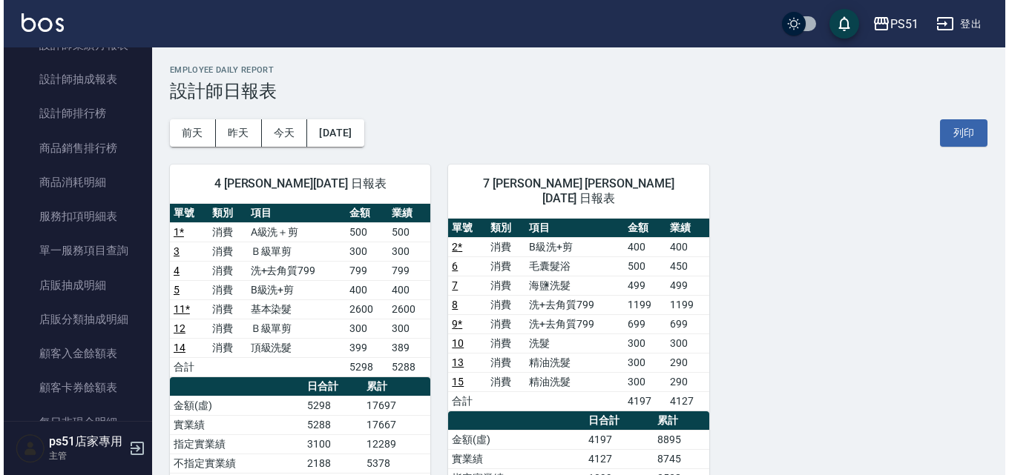
scroll to position [866, 0]
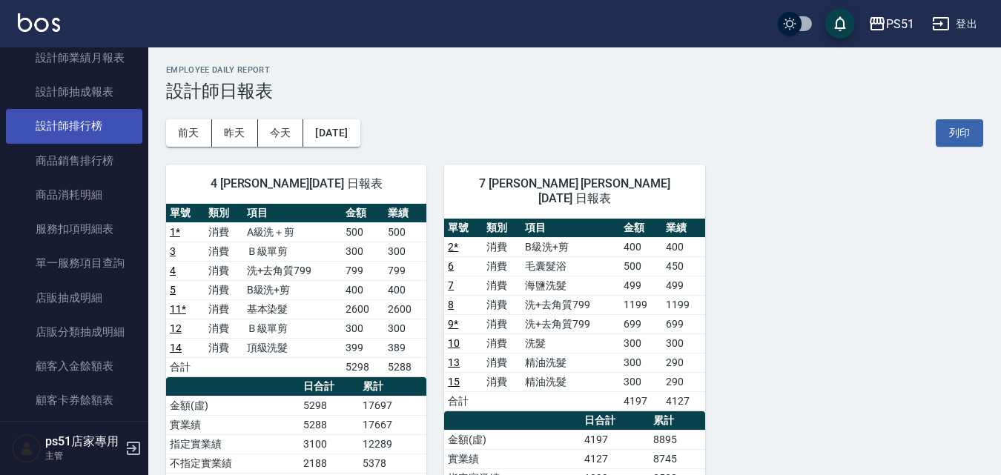
click at [76, 126] on link "設計師排行榜" at bounding box center [74, 126] width 136 height 34
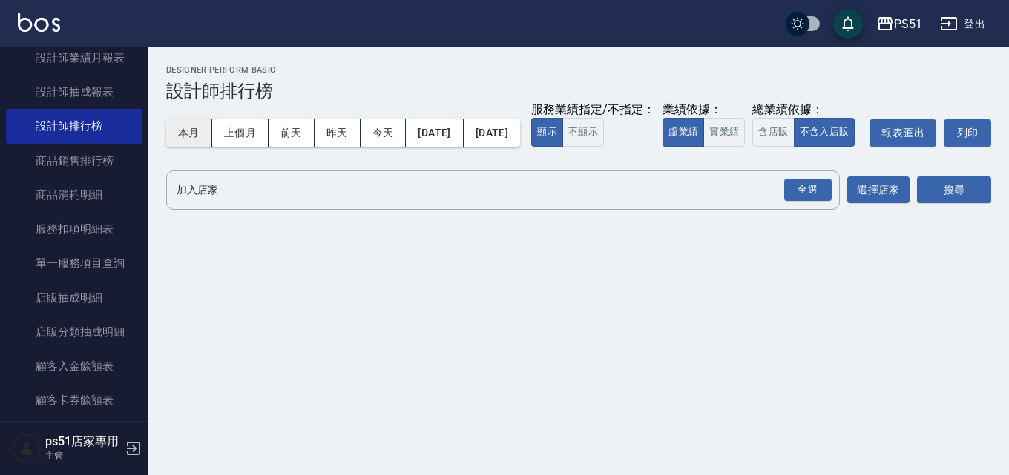
click at [208, 138] on button "本月" at bounding box center [189, 132] width 46 height 27
click at [797, 202] on div "全選" at bounding box center [807, 190] width 47 height 23
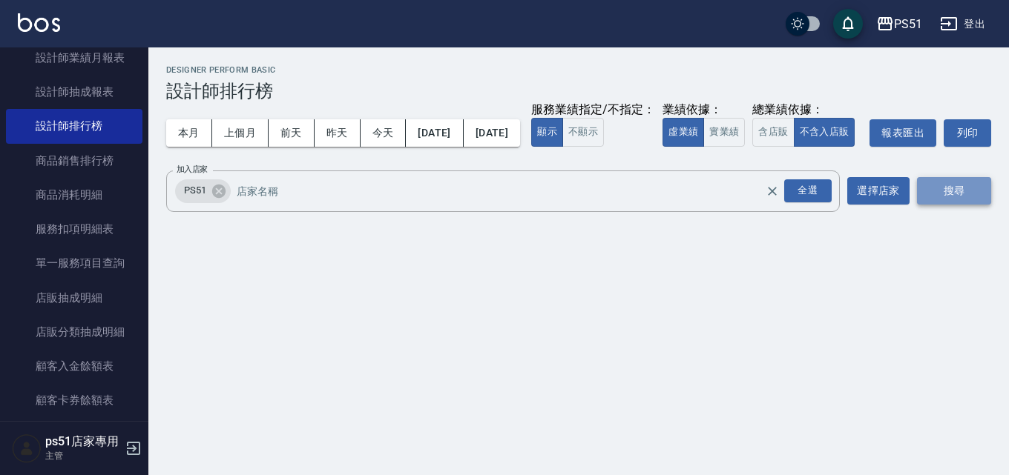
click at [977, 205] on button "搜尋" at bounding box center [954, 190] width 74 height 27
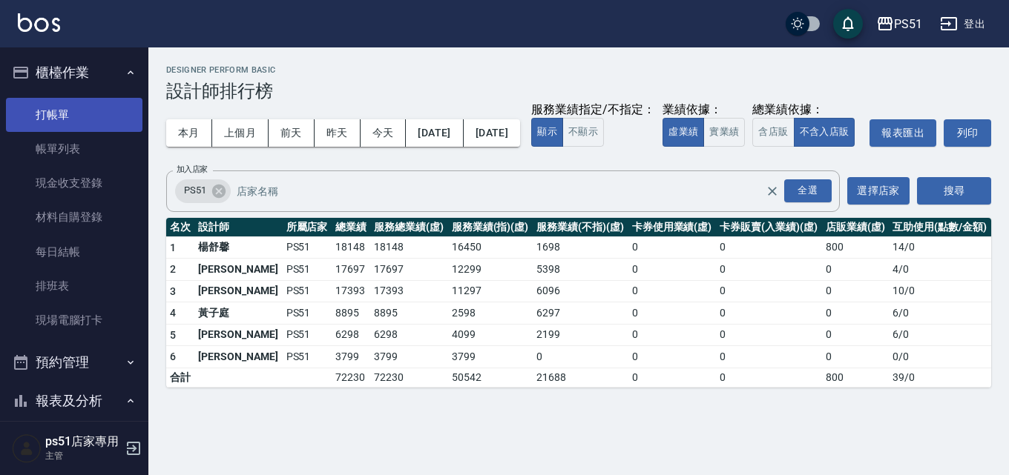
click at [88, 123] on link "打帳單" at bounding box center [74, 115] width 136 height 34
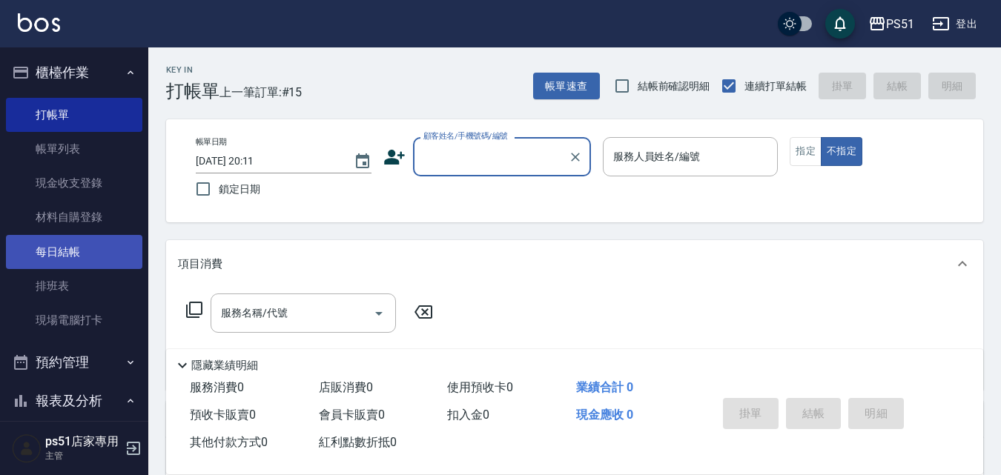
click at [110, 254] on link "每日結帳" at bounding box center [74, 252] width 136 height 34
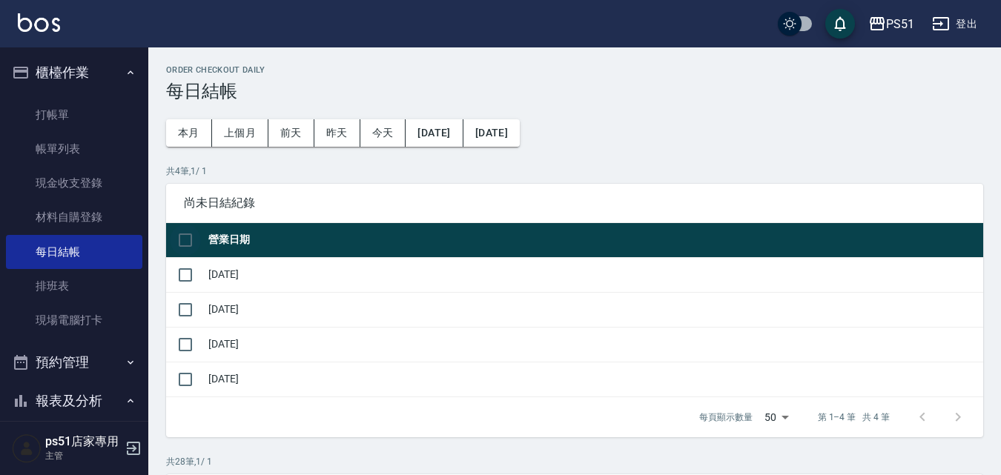
click at [186, 243] on input "checkbox" at bounding box center [185, 240] width 31 height 31
checkbox input "true"
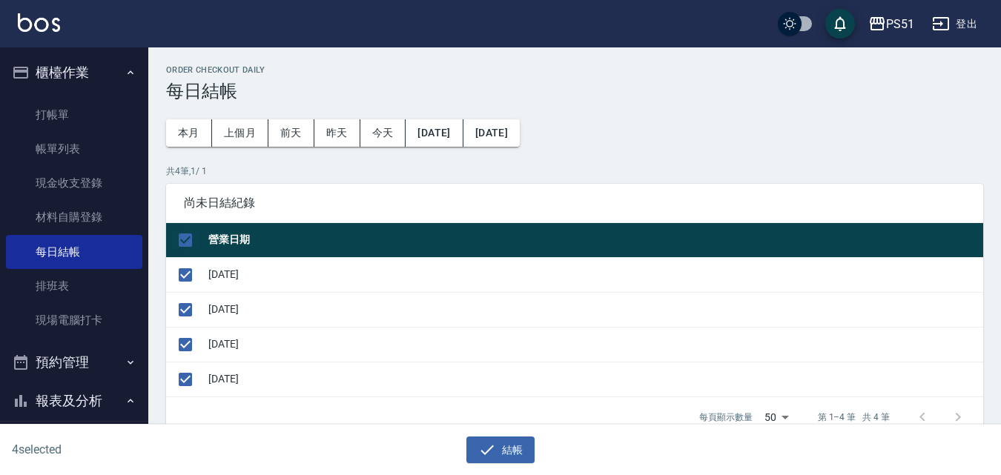
checkbox input "true"
click at [518, 456] on button "結帳" at bounding box center [501, 450] width 69 height 27
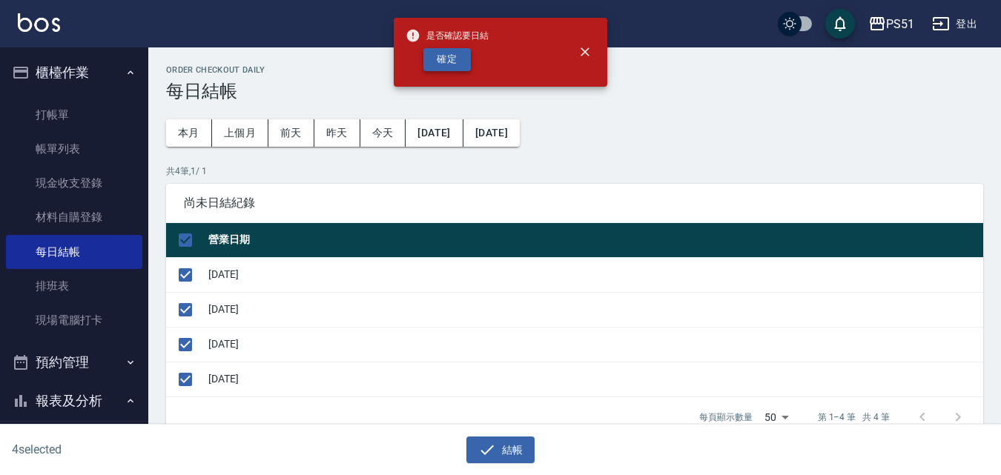
click at [440, 61] on button "確定" at bounding box center [447, 59] width 47 height 23
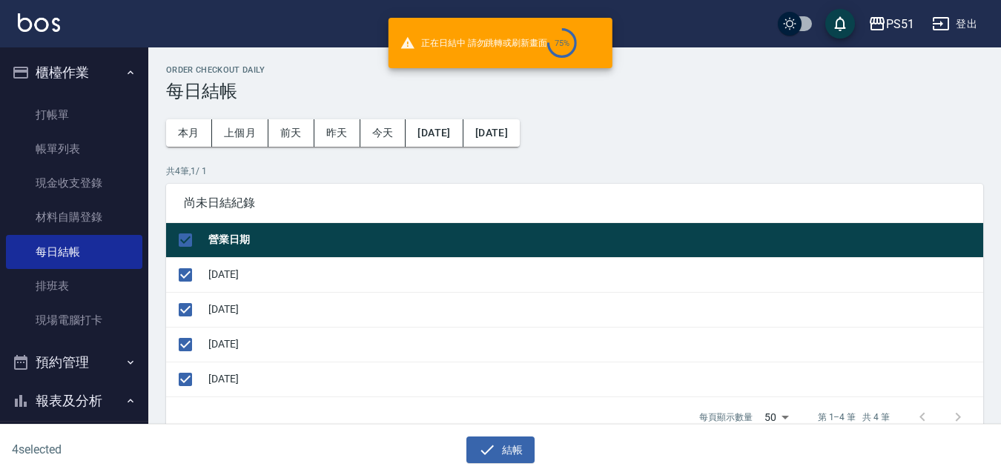
checkbox input "false"
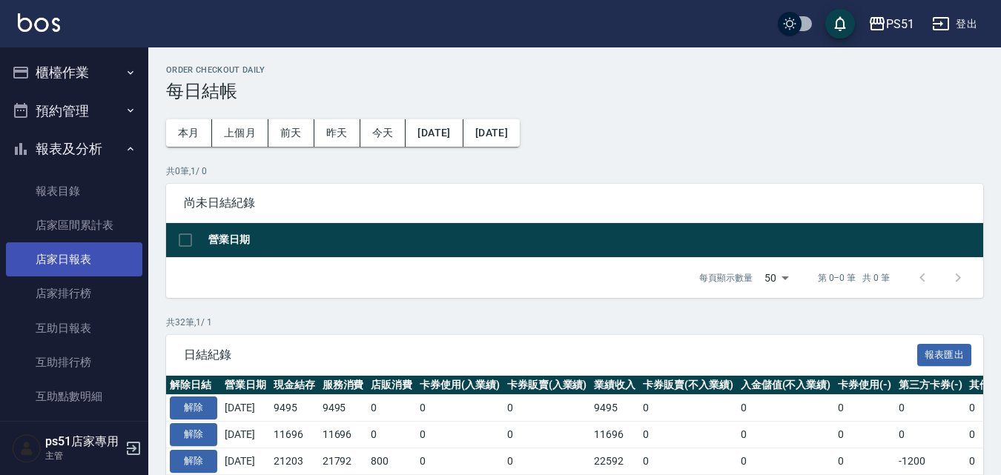
click at [91, 266] on link "店家日報表" at bounding box center [74, 260] width 136 height 34
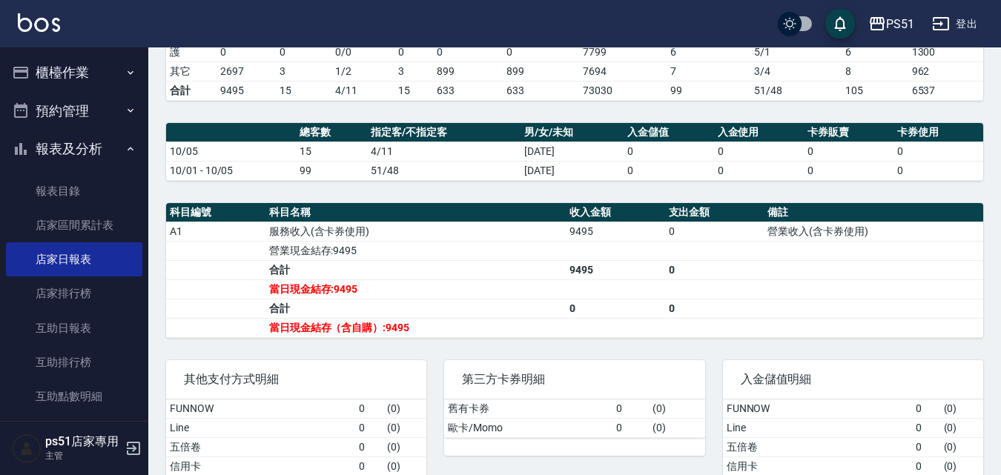
scroll to position [93, 0]
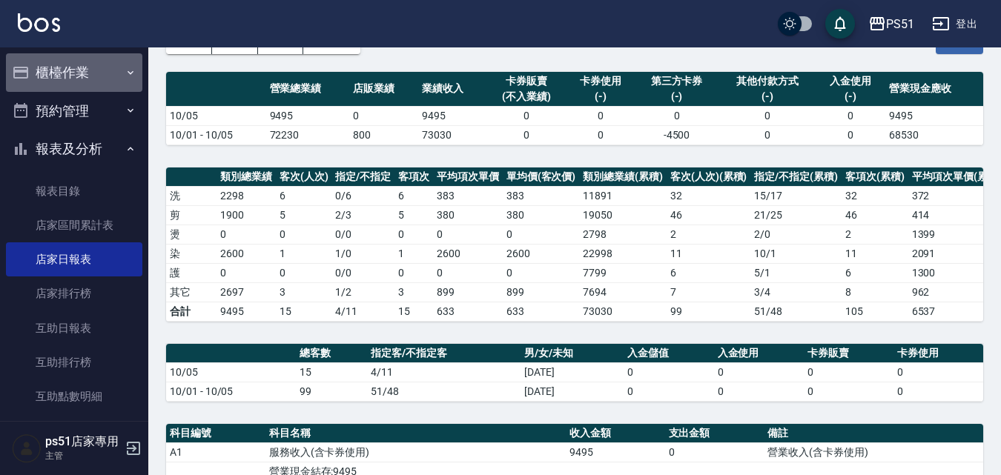
click at [93, 76] on button "櫃檯作業" at bounding box center [74, 72] width 136 height 39
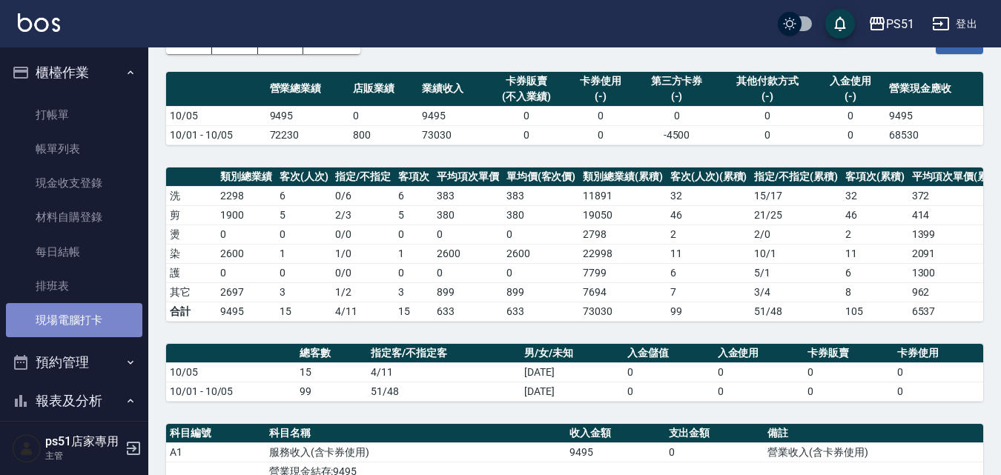
click at [80, 331] on link "現場電腦打卡" at bounding box center [74, 320] width 136 height 34
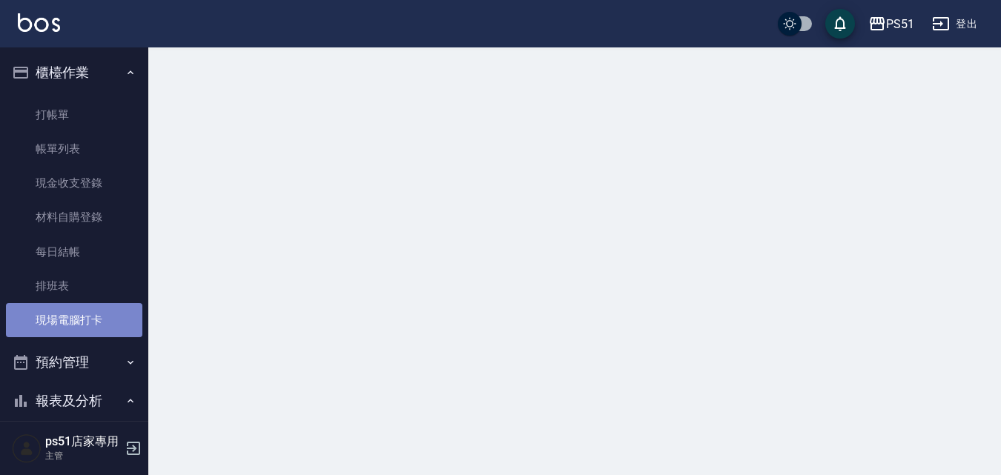
click at [80, 331] on link "現場電腦打卡" at bounding box center [74, 320] width 136 height 34
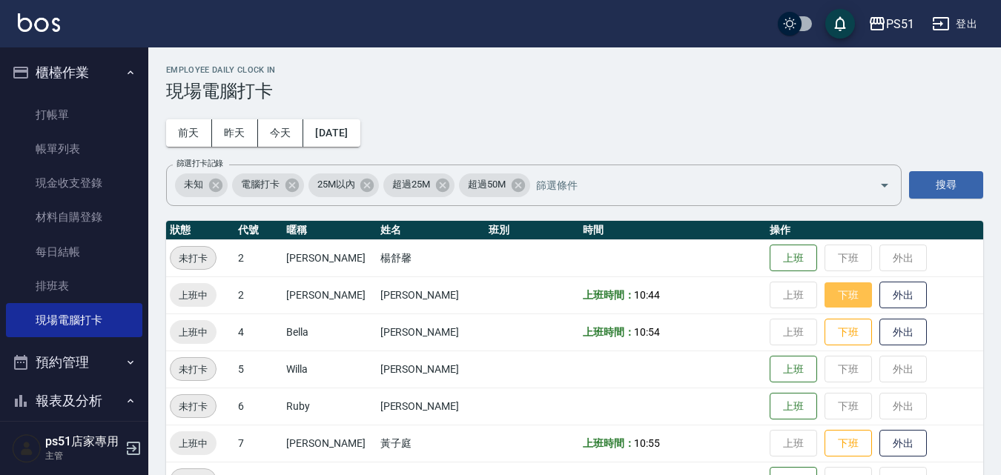
click at [825, 297] on button "下班" at bounding box center [848, 296] width 47 height 26
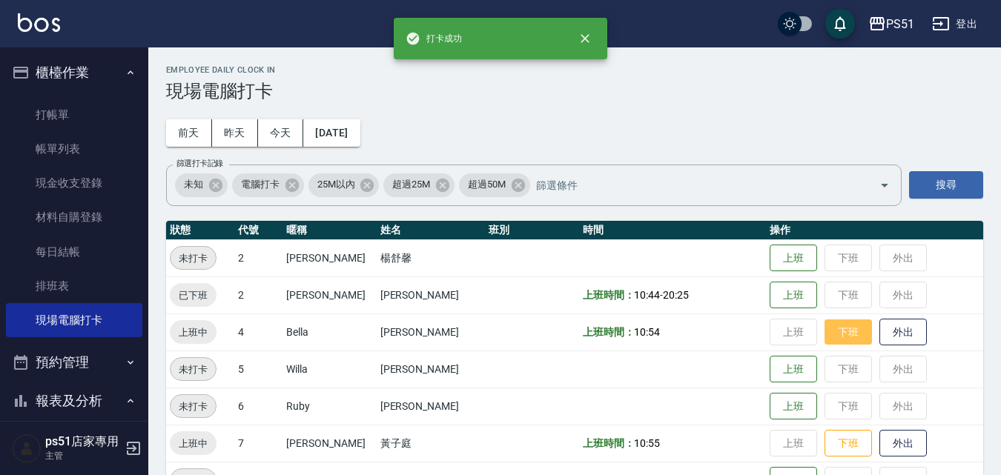
click at [834, 333] on button "下班" at bounding box center [848, 333] width 47 height 26
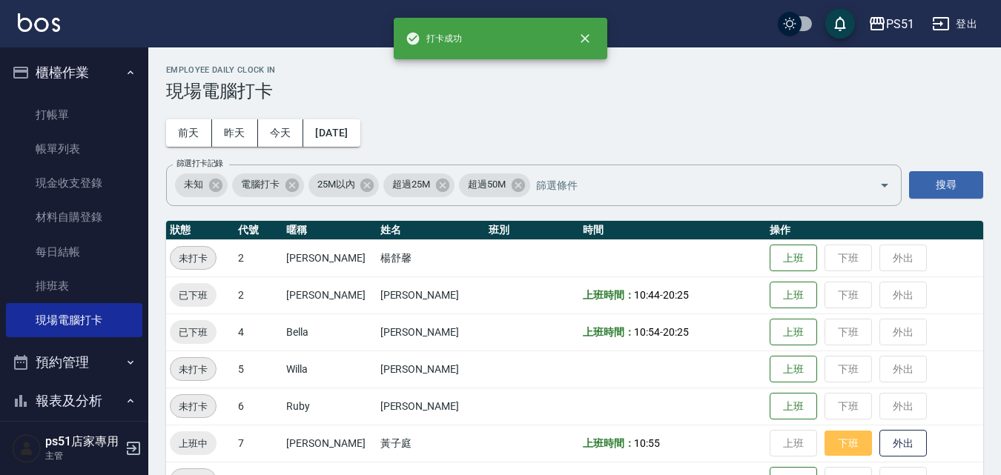
click at [834, 439] on button "下班" at bounding box center [848, 444] width 47 height 26
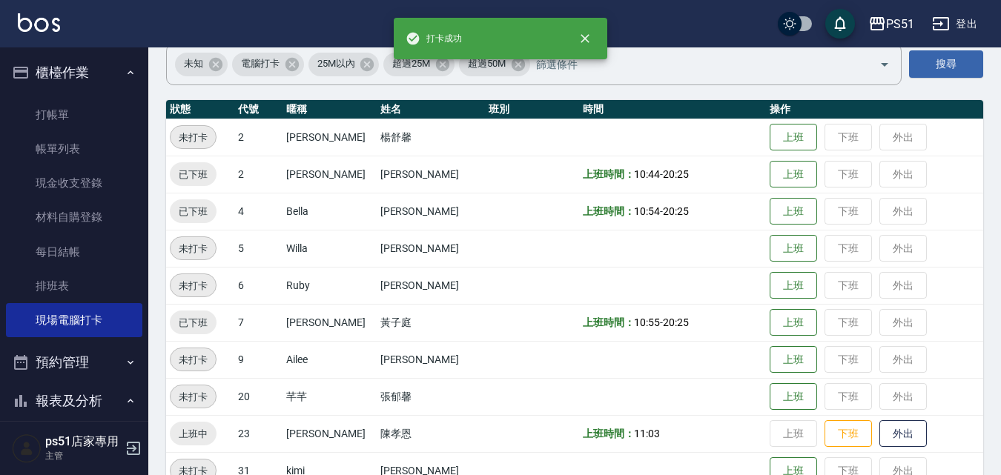
scroll to position [173, 0]
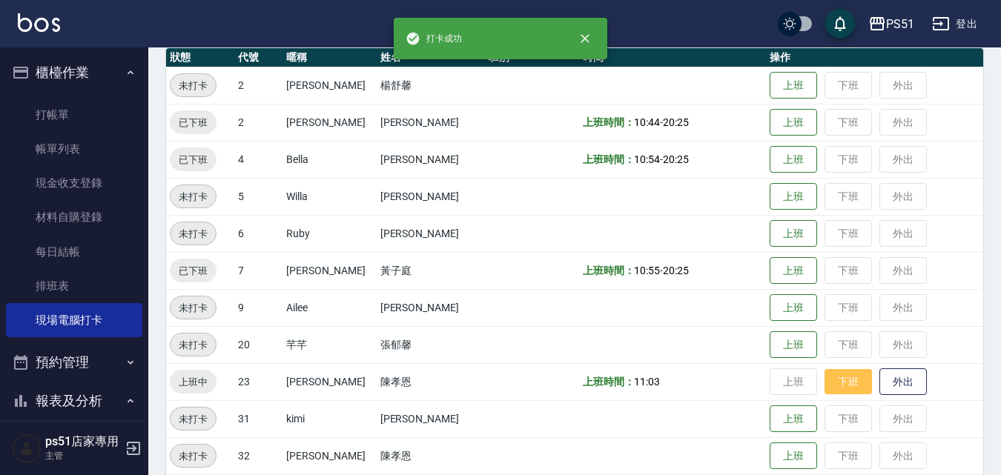
click at [834, 381] on button "下班" at bounding box center [848, 382] width 47 height 26
